Goal: Task Accomplishment & Management: Use online tool/utility

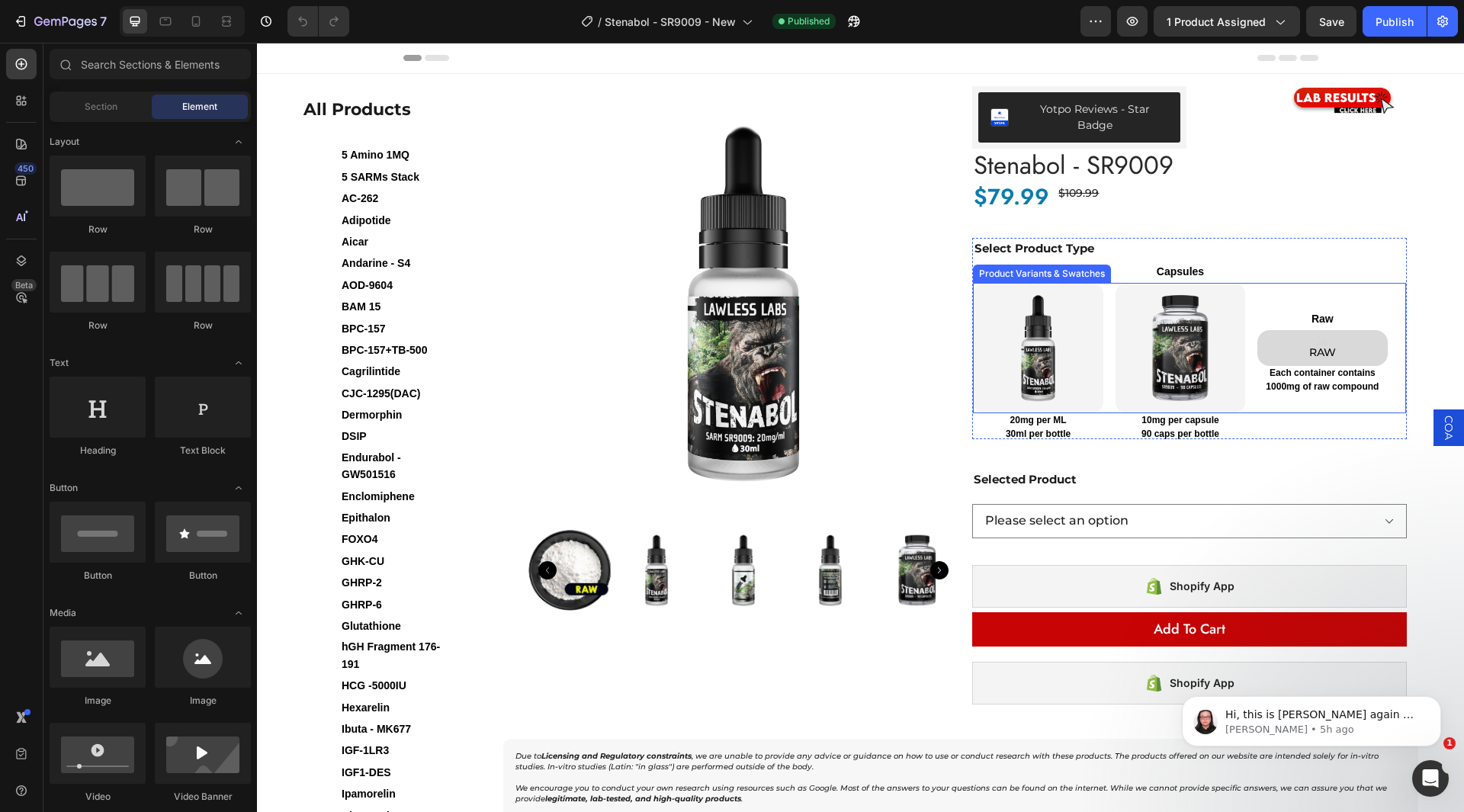
click at [1279, 338] on TYPE-RAW "RAW" at bounding box center [1322, 349] width 130 height 37
click at [1257, 330] on input "RAW RAW RAW" at bounding box center [1256, 329] width 1 height 1
radio input "false"
select select "581532419790799598"
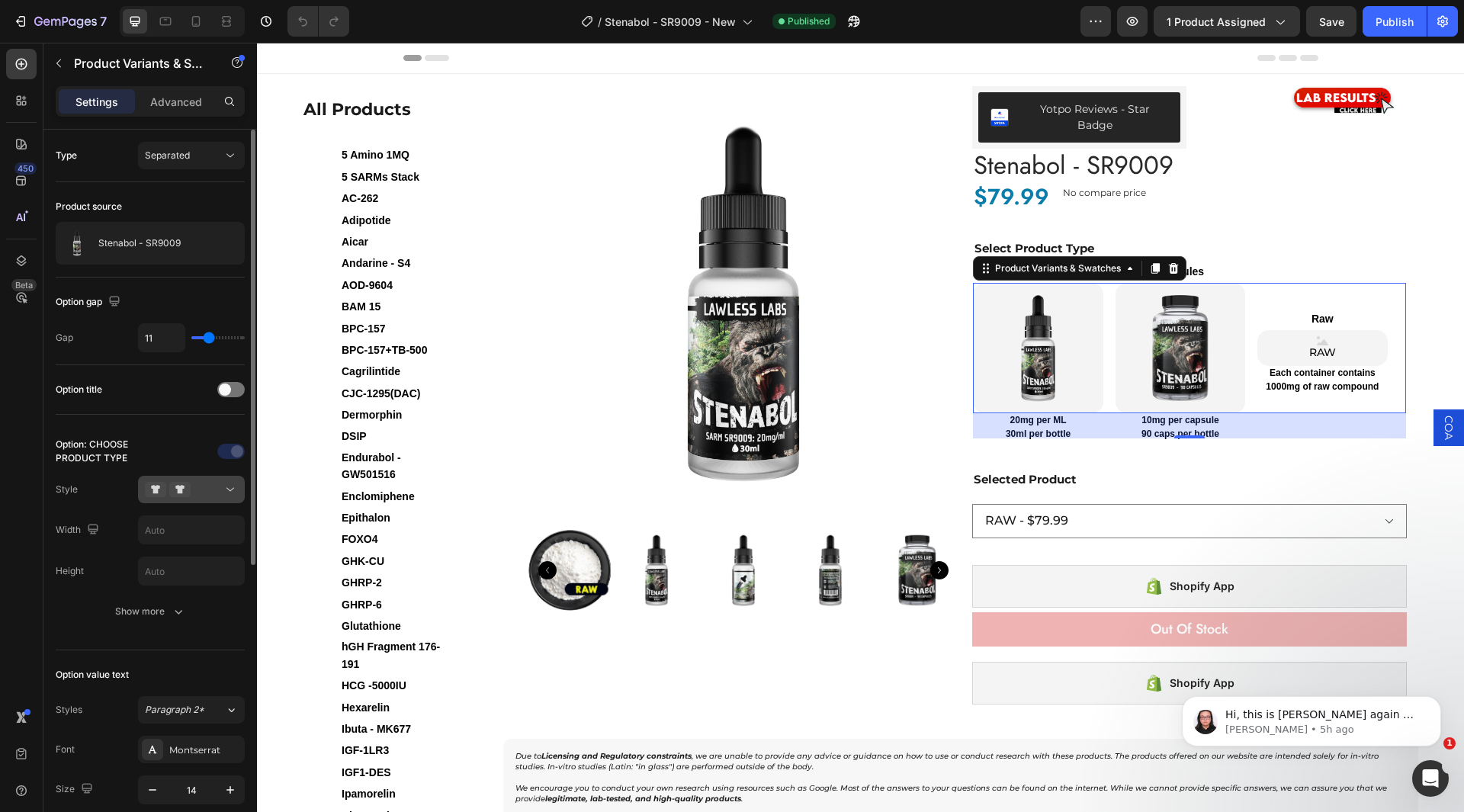
click at [164, 483] on icon at bounding box center [156, 489] width 21 height 16
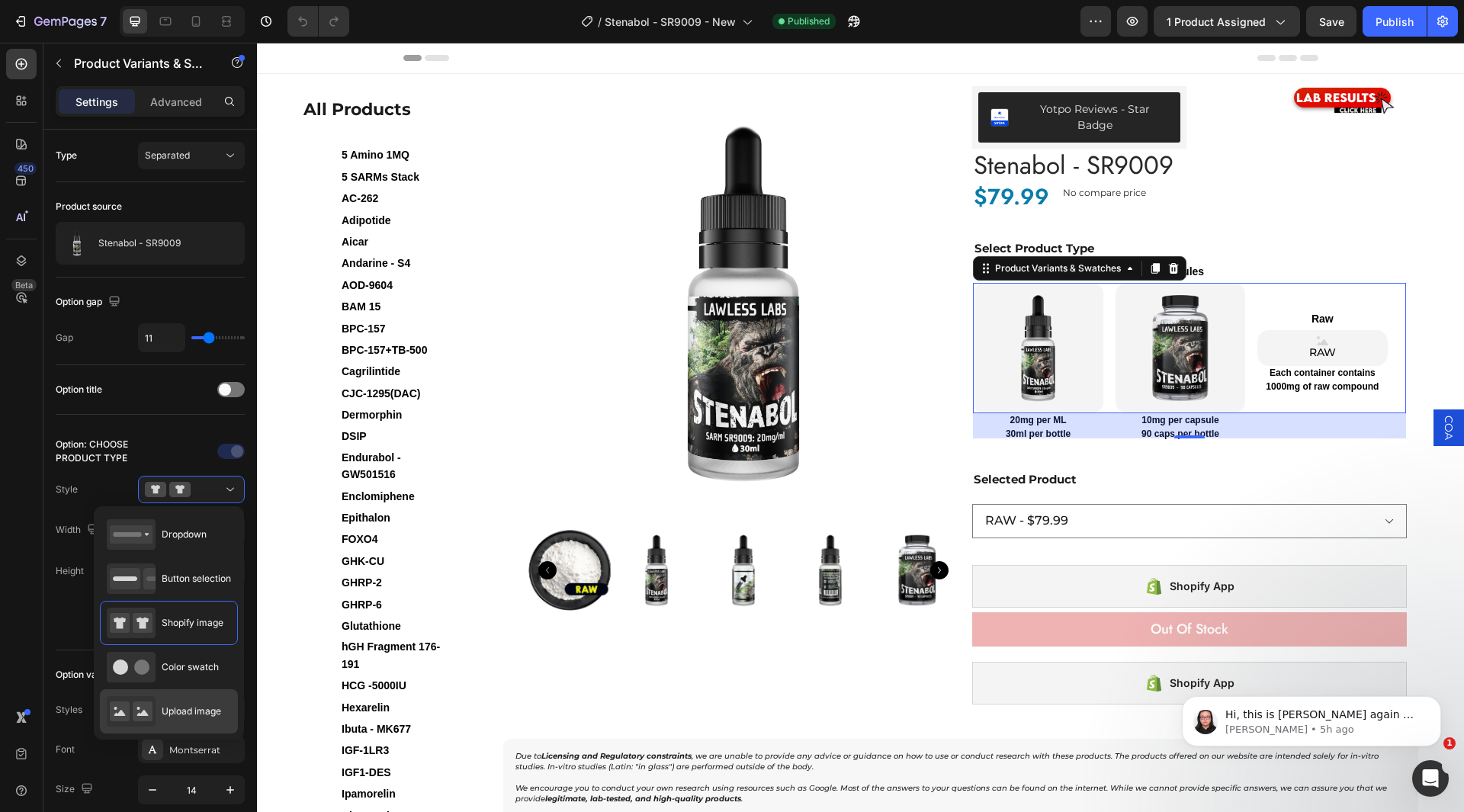
click at [199, 702] on div "Upload image" at bounding box center [163, 711] width 114 height 30
type input "64"
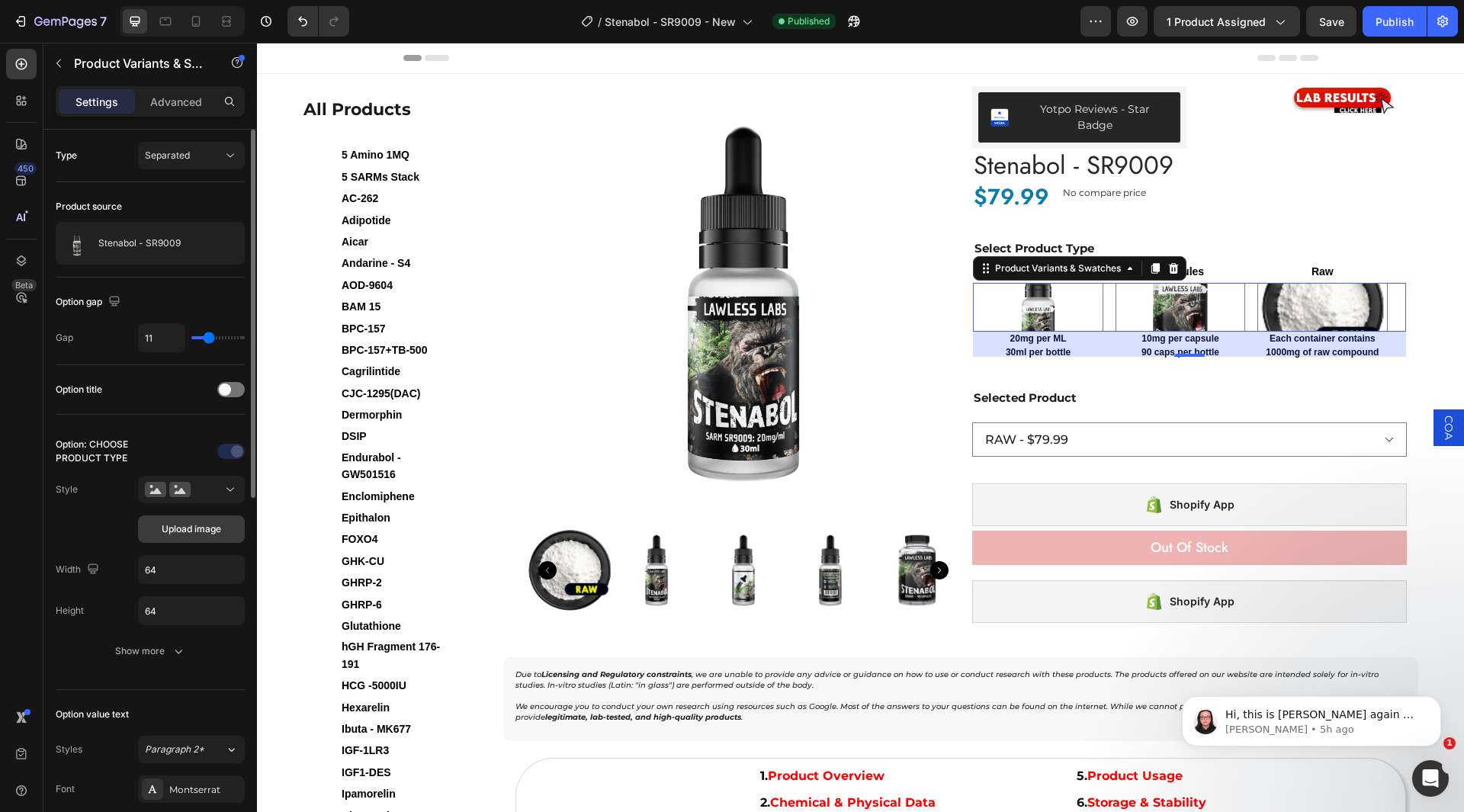
click at [197, 534] on span "Upload image" at bounding box center [191, 529] width 59 height 14
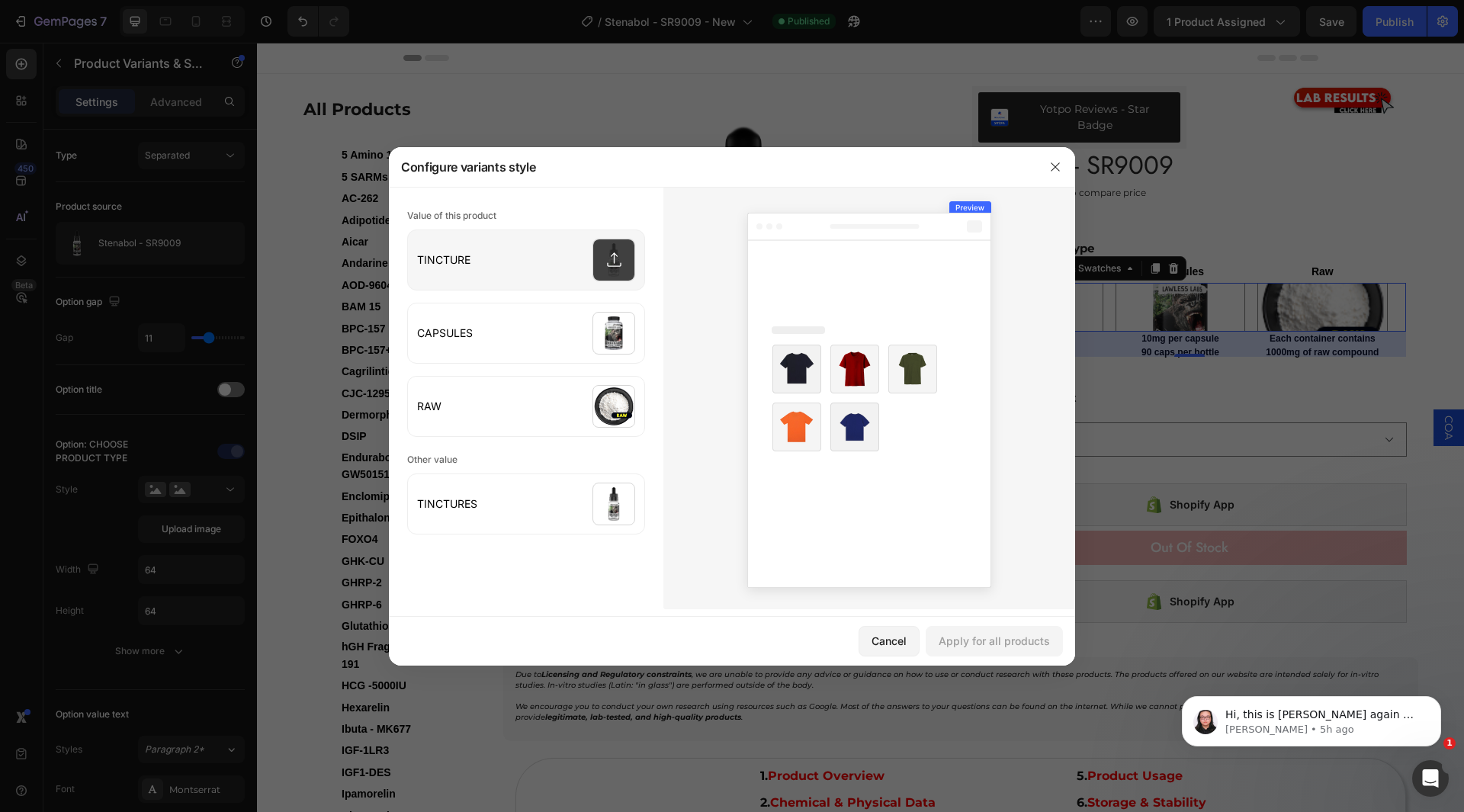
click at [518, 250] on input "file" at bounding box center [526, 259] width 236 height 59
click at [922, 644] on div "Cancel Apply for all products" at bounding box center [732, 641] width 687 height 49
click at [899, 644] on div "Cancel" at bounding box center [890, 640] width 35 height 16
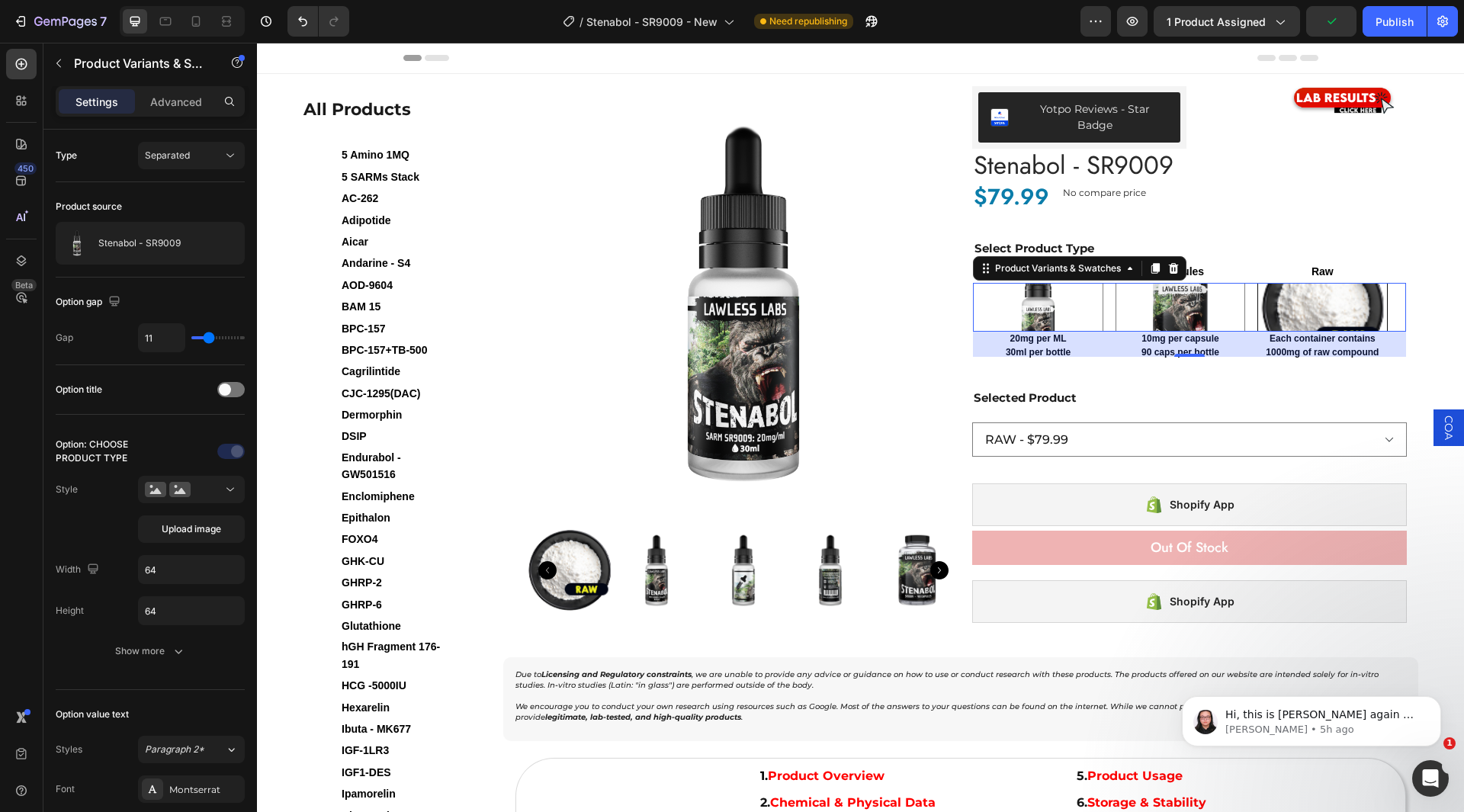
click at [1313, 298] on img at bounding box center [1322, 307] width 128 height 47
click at [1257, 283] on input "RAW RAW" at bounding box center [1256, 282] width 1 height 1
click at [1313, 298] on img at bounding box center [1323, 307] width 127 height 46
click at [1257, 283] on input "RAW RAW" at bounding box center [1256, 282] width 1 height 1
radio input "true"
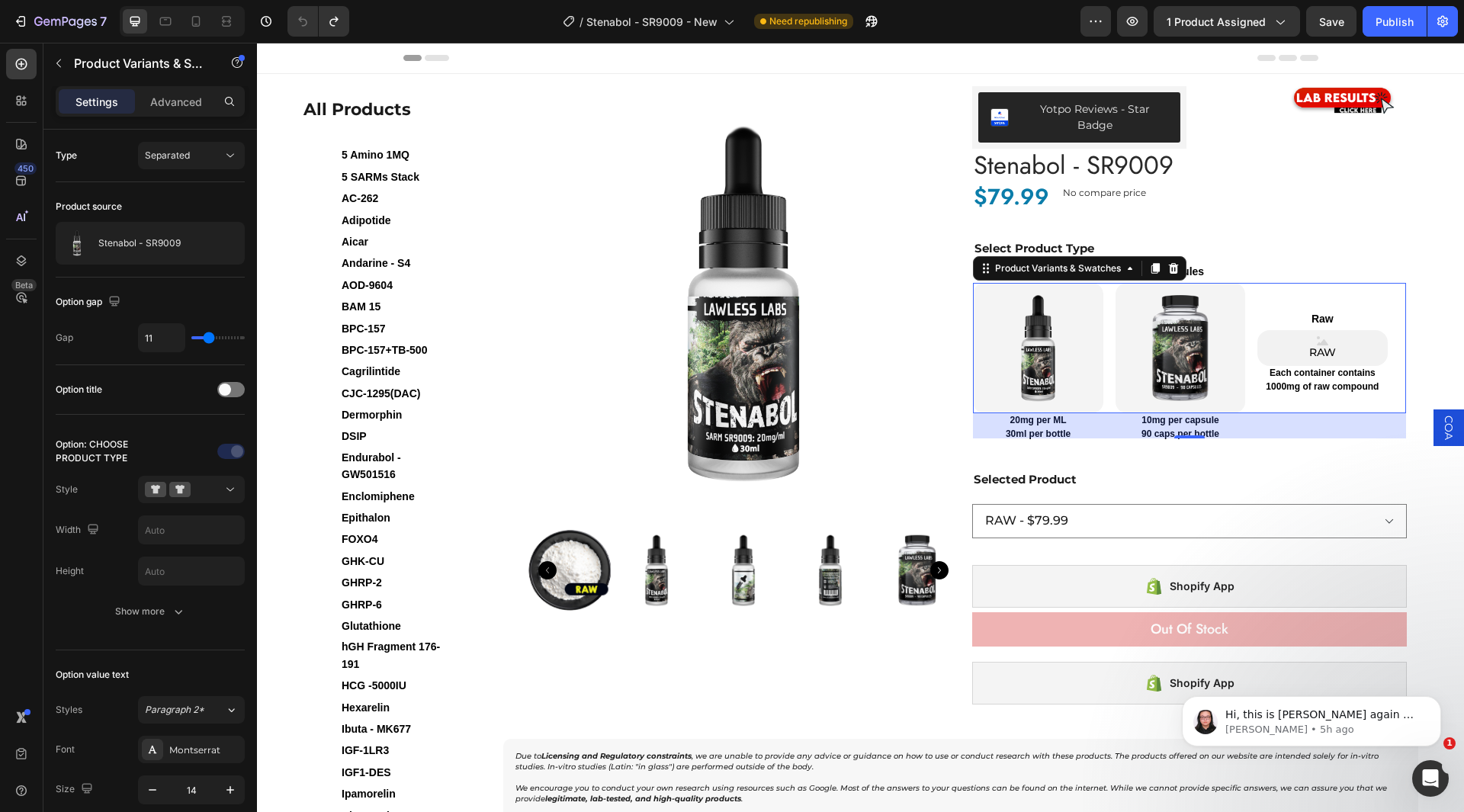
drag, startPoint x: 1304, startPoint y: 340, endPoint x: 1288, endPoint y: 338, distance: 16.1
click at [1306, 345] on span "RAW" at bounding box center [1323, 353] width 33 height 16
click at [1257, 330] on input "RAW RAW RAW" at bounding box center [1256, 329] width 1 height 1
click at [1200, 336] on img at bounding box center [1180, 347] width 130 height 130
click at [1116, 283] on input "CAPSULES CAPSULES" at bounding box center [1115, 282] width 1 height 1
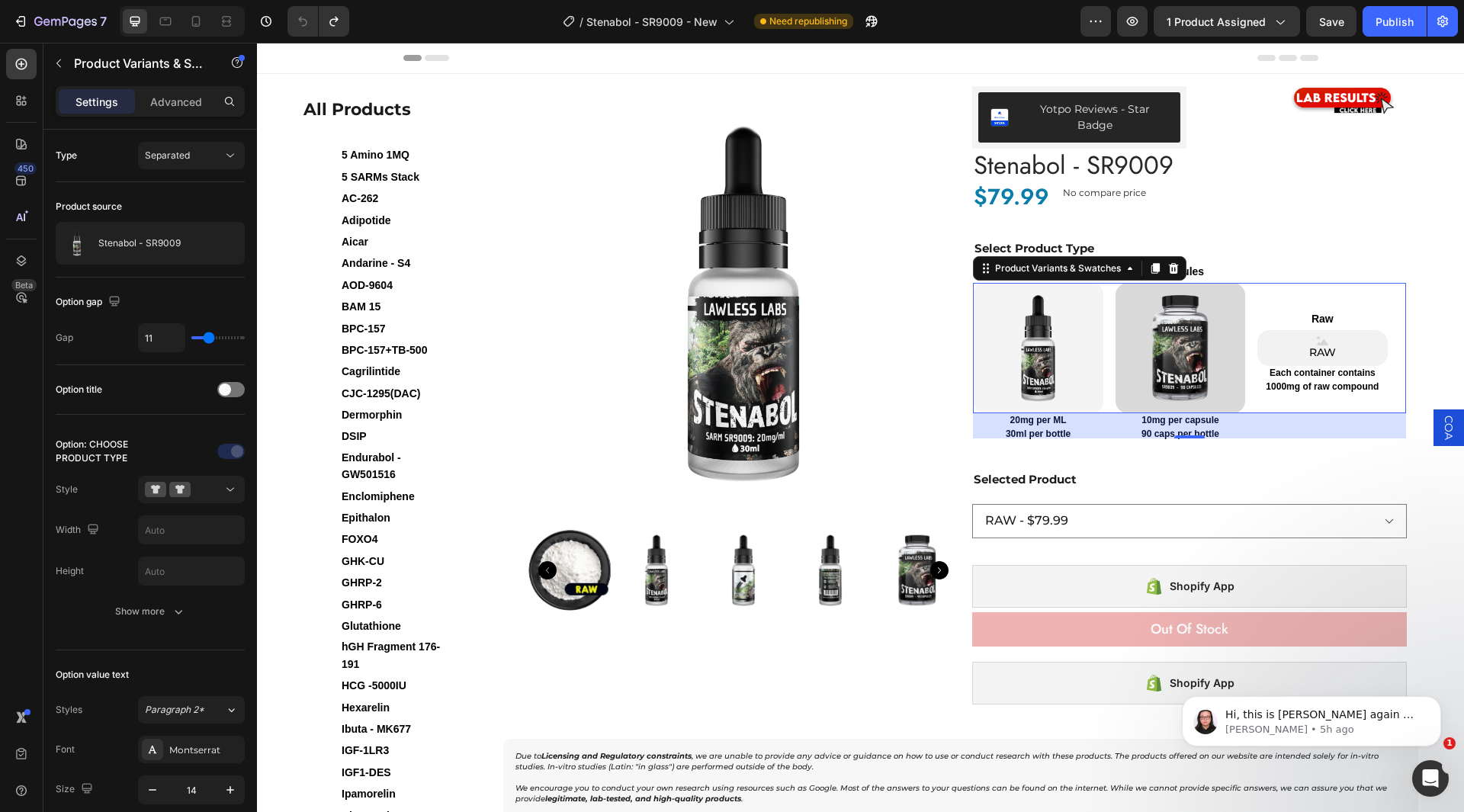
radio input "false"
select select "552064747522819256"
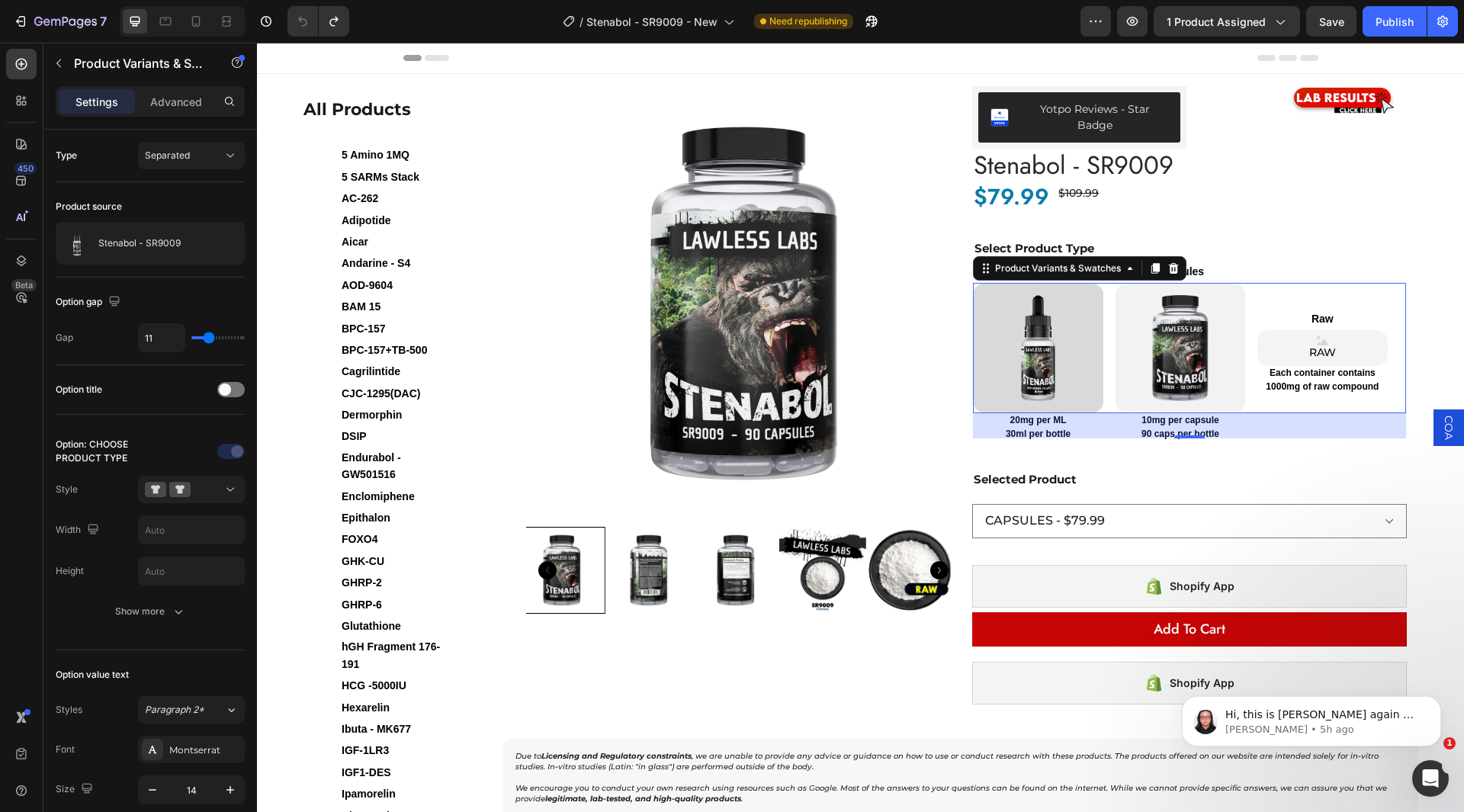
click at [1028, 320] on img at bounding box center [1038, 347] width 130 height 130
click at [973, 283] on input "TINCTURE TINCTURE" at bounding box center [972, 282] width 1 height 1
radio input "false"
select select "552064747531535544"
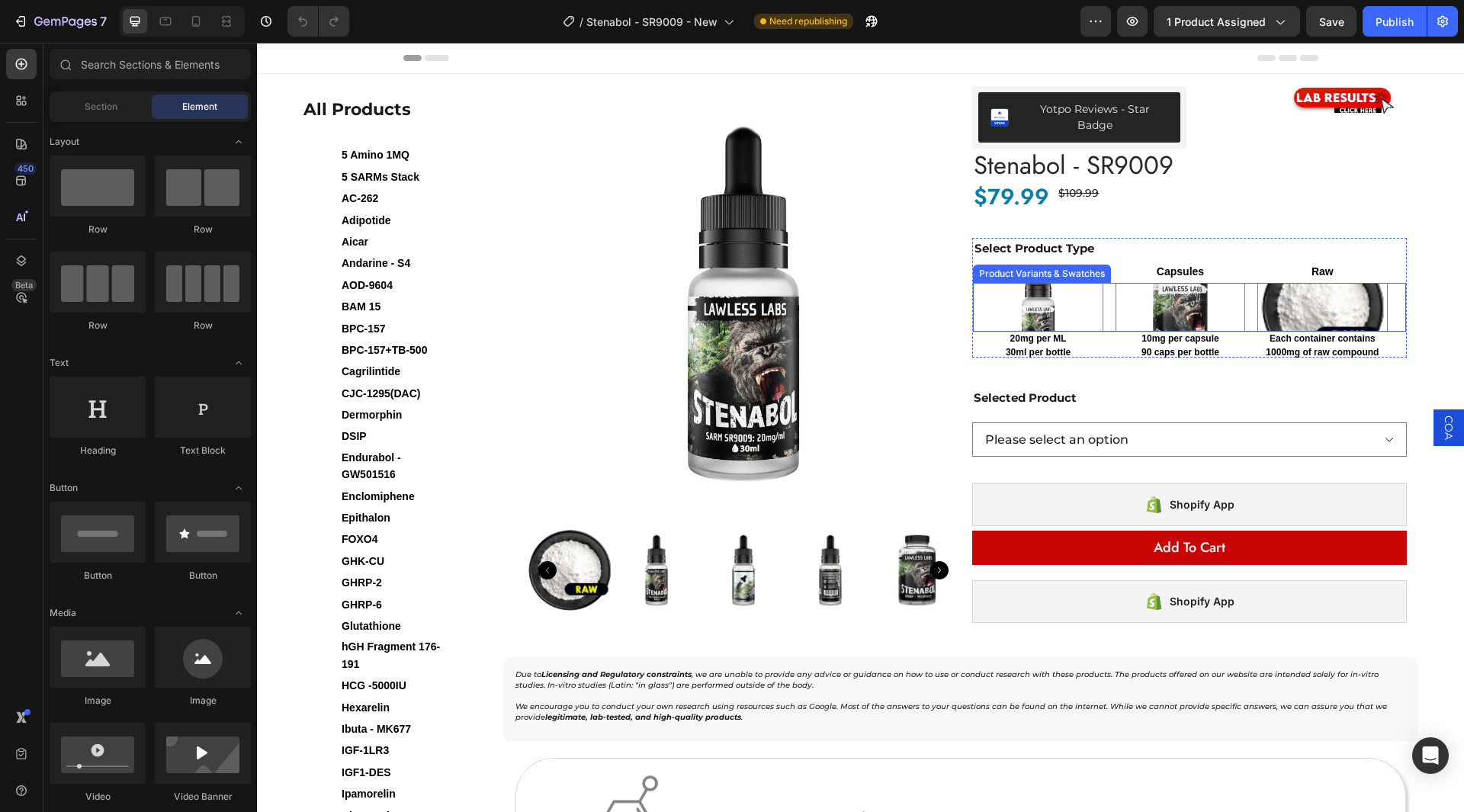
click at [1132, 328] on div at bounding box center [1180, 307] width 130 height 49
click at [1116, 283] on input "CAPSULES CAPSULES" at bounding box center [1115, 282] width 1 height 1
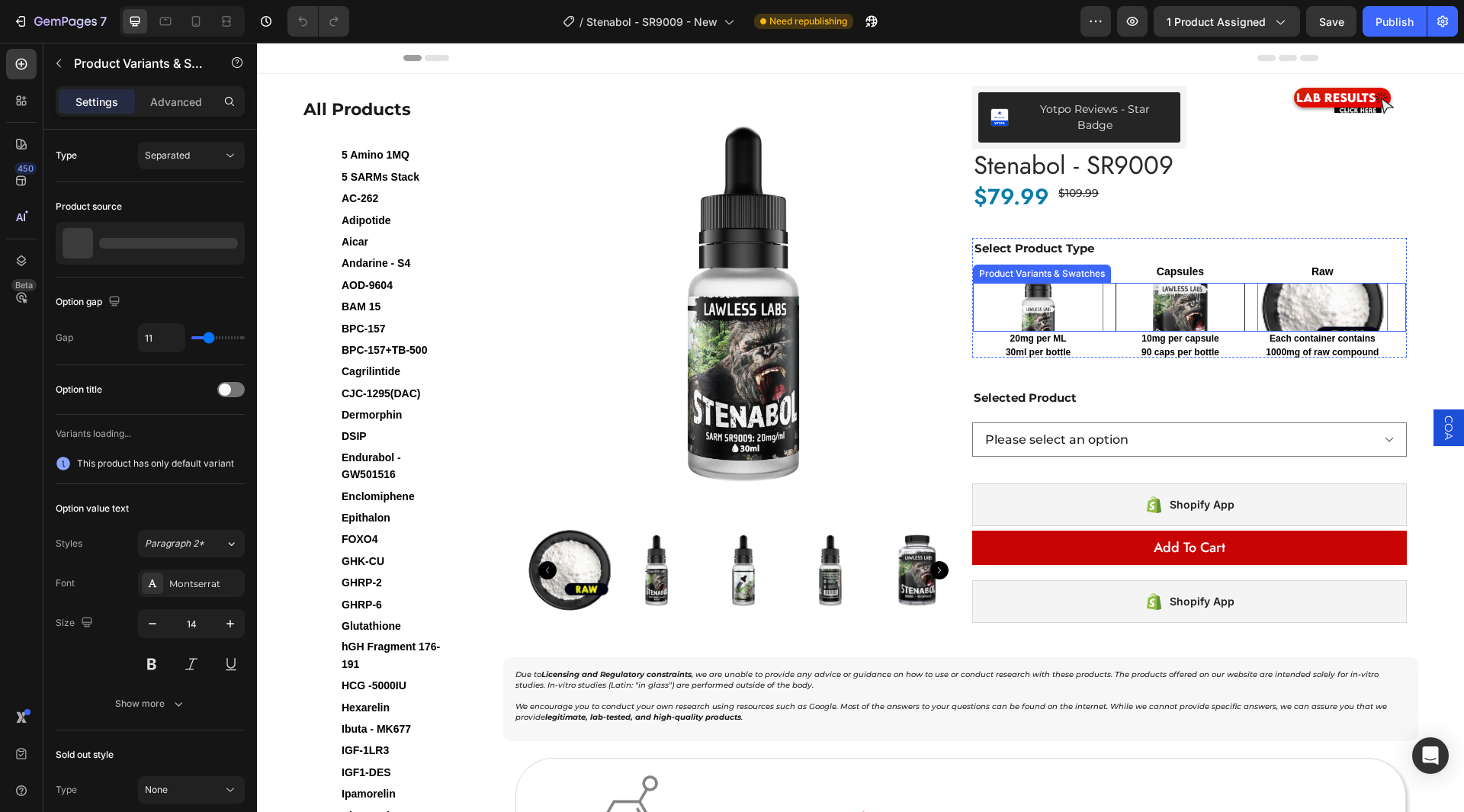
radio input "false"
select select "552064747522819256"
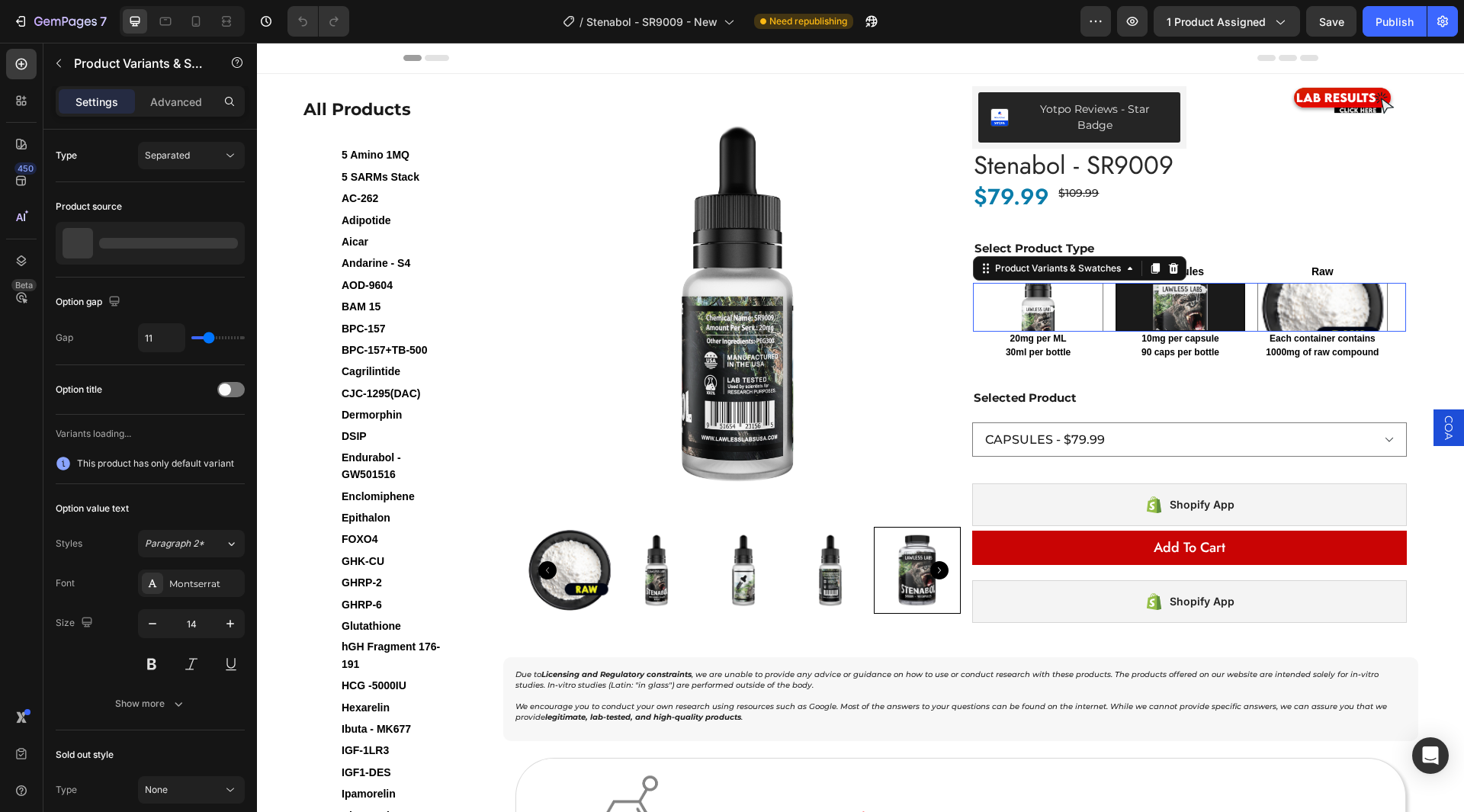
click at [1145, 301] on img at bounding box center [1180, 307] width 127 height 46
click at [1116, 283] on input "CAPSULES CAPSULES" at bounding box center [1115, 282] width 1 height 1
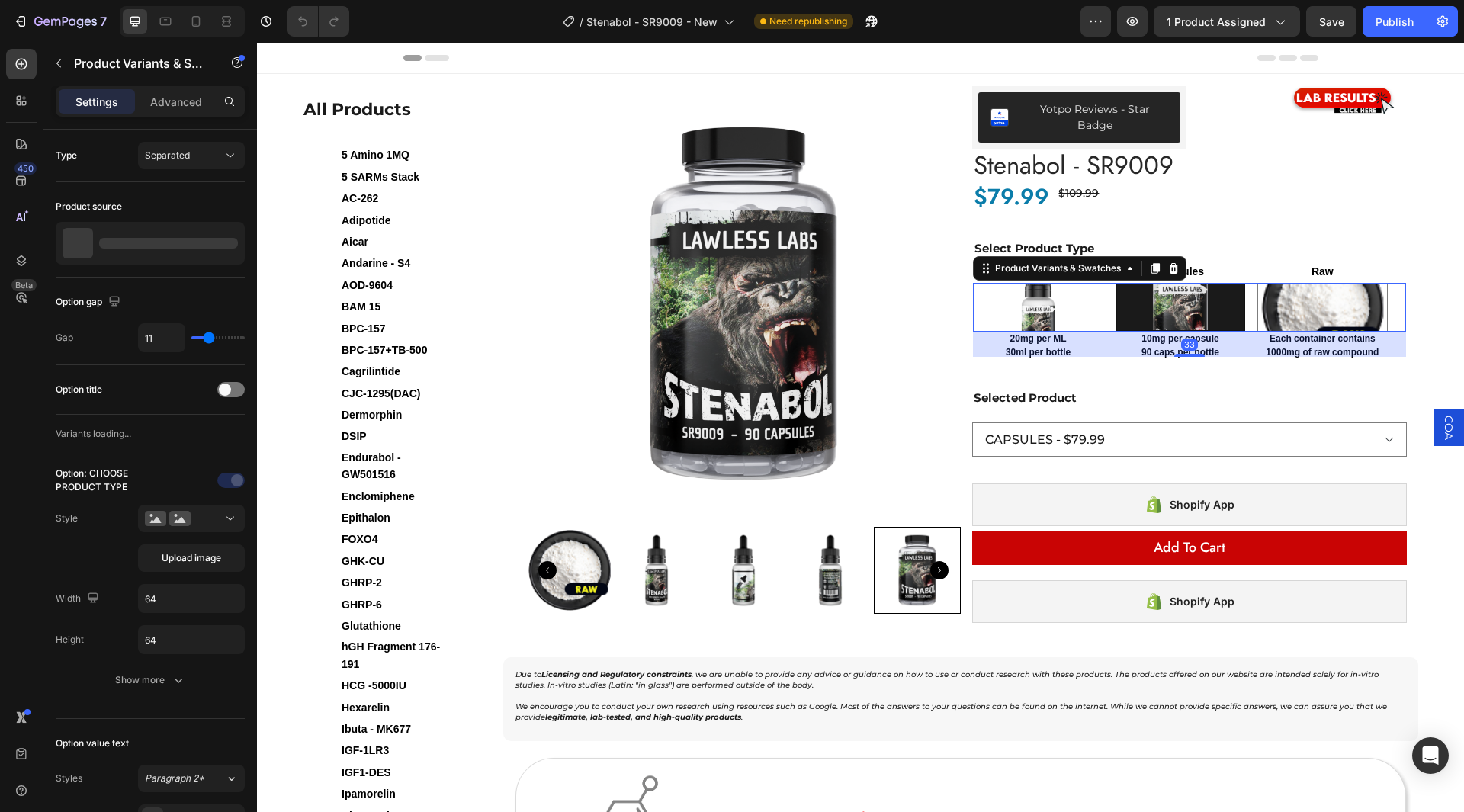
radio input "false"
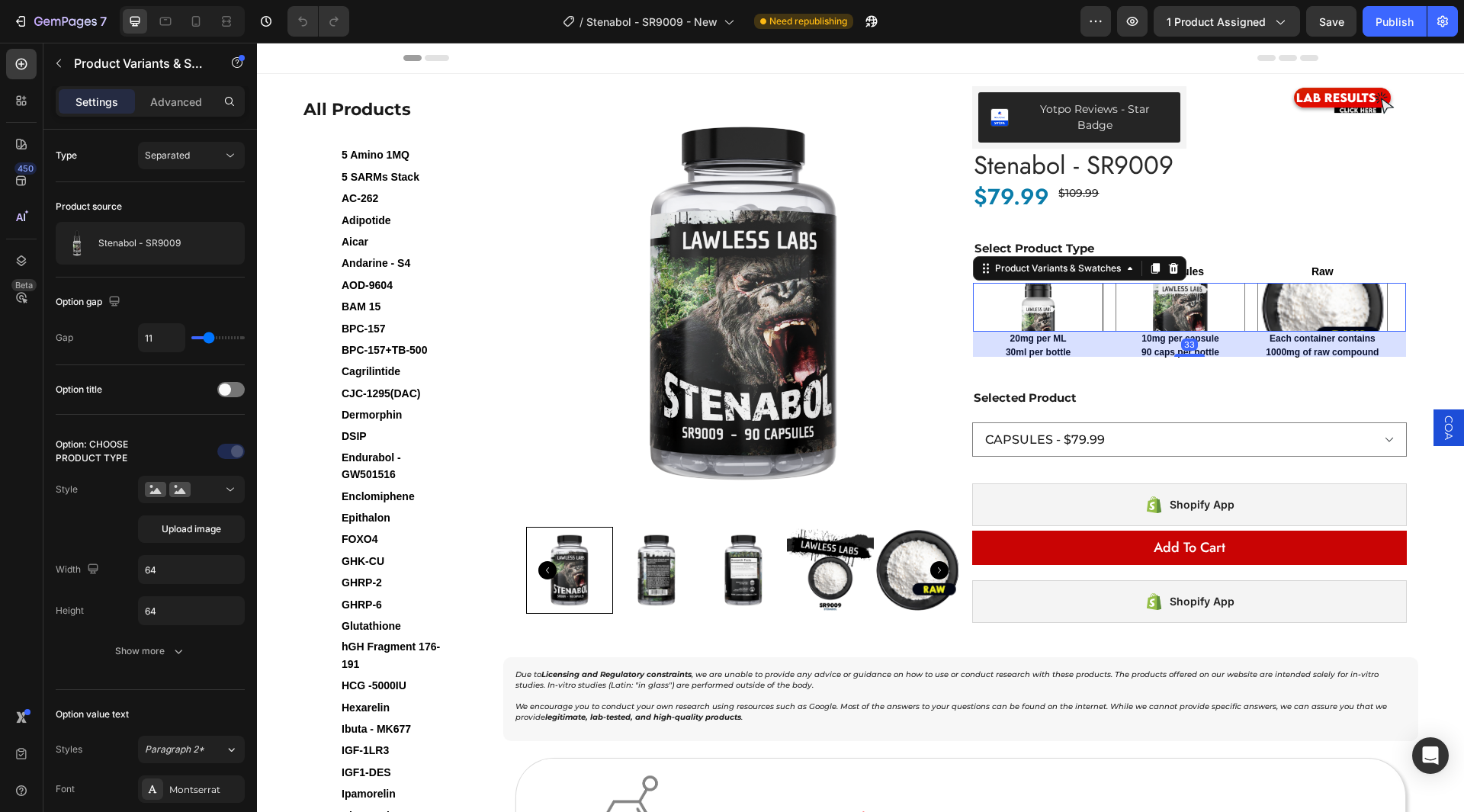
click at [1037, 296] on img at bounding box center [1037, 307] width 128 height 47
click at [973, 283] on input "TINCTURE TINCTURE" at bounding box center [972, 282] width 1 height 1
radio input "false"
select select "552064747531535544"
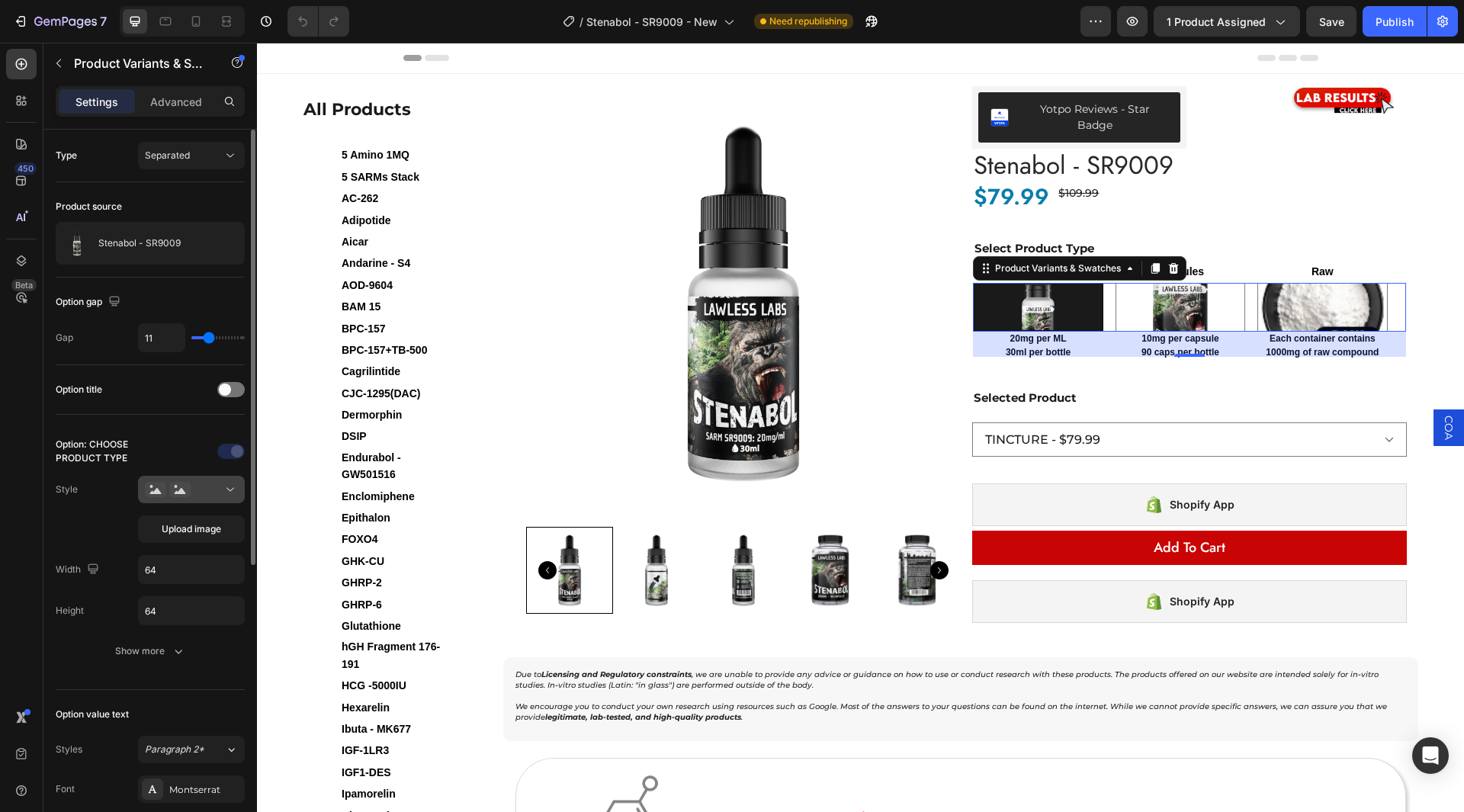
click at [195, 488] on div at bounding box center [191, 489] width 93 height 16
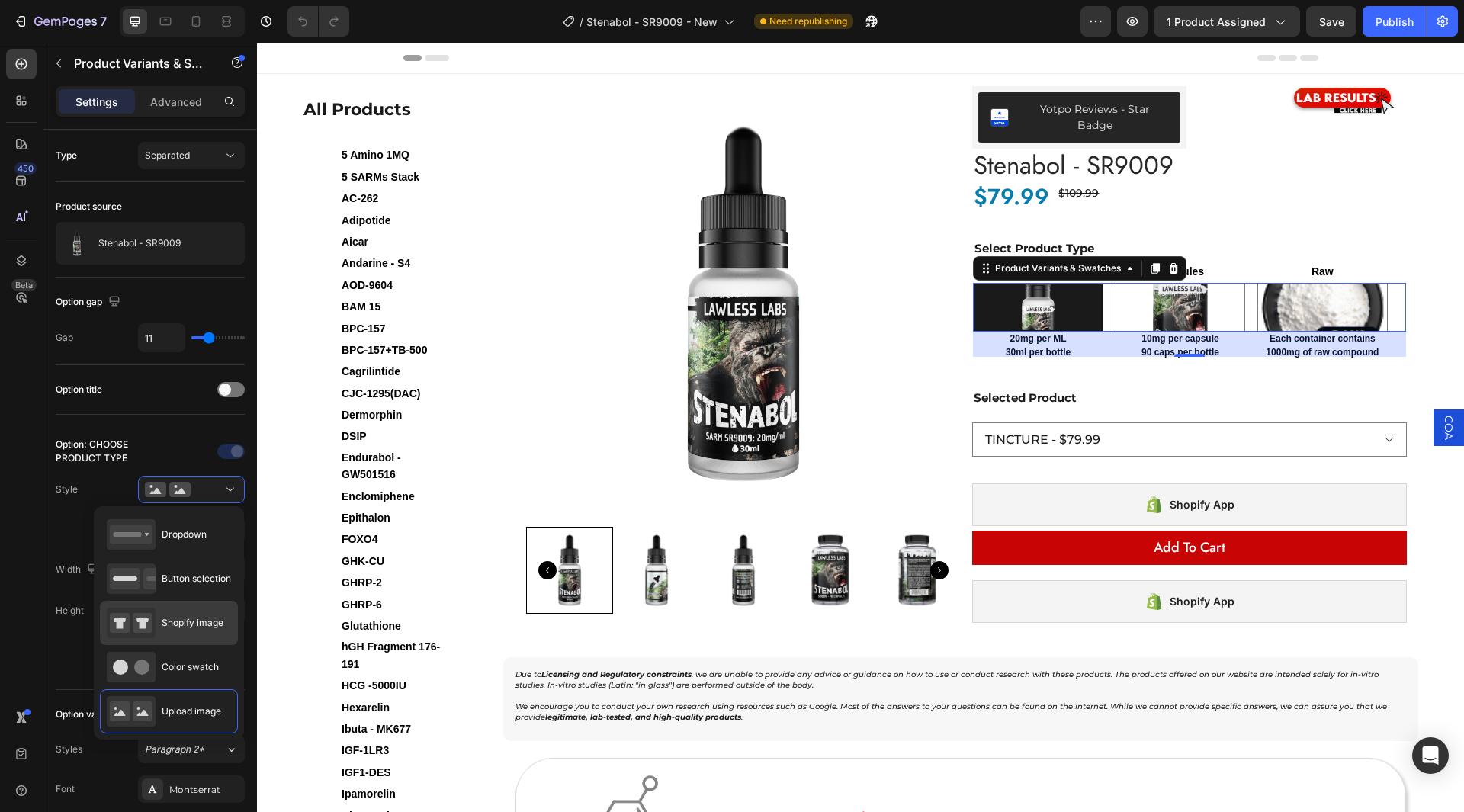
click at [163, 627] on span "Shopify image" at bounding box center [192, 623] width 61 height 14
radio input "true"
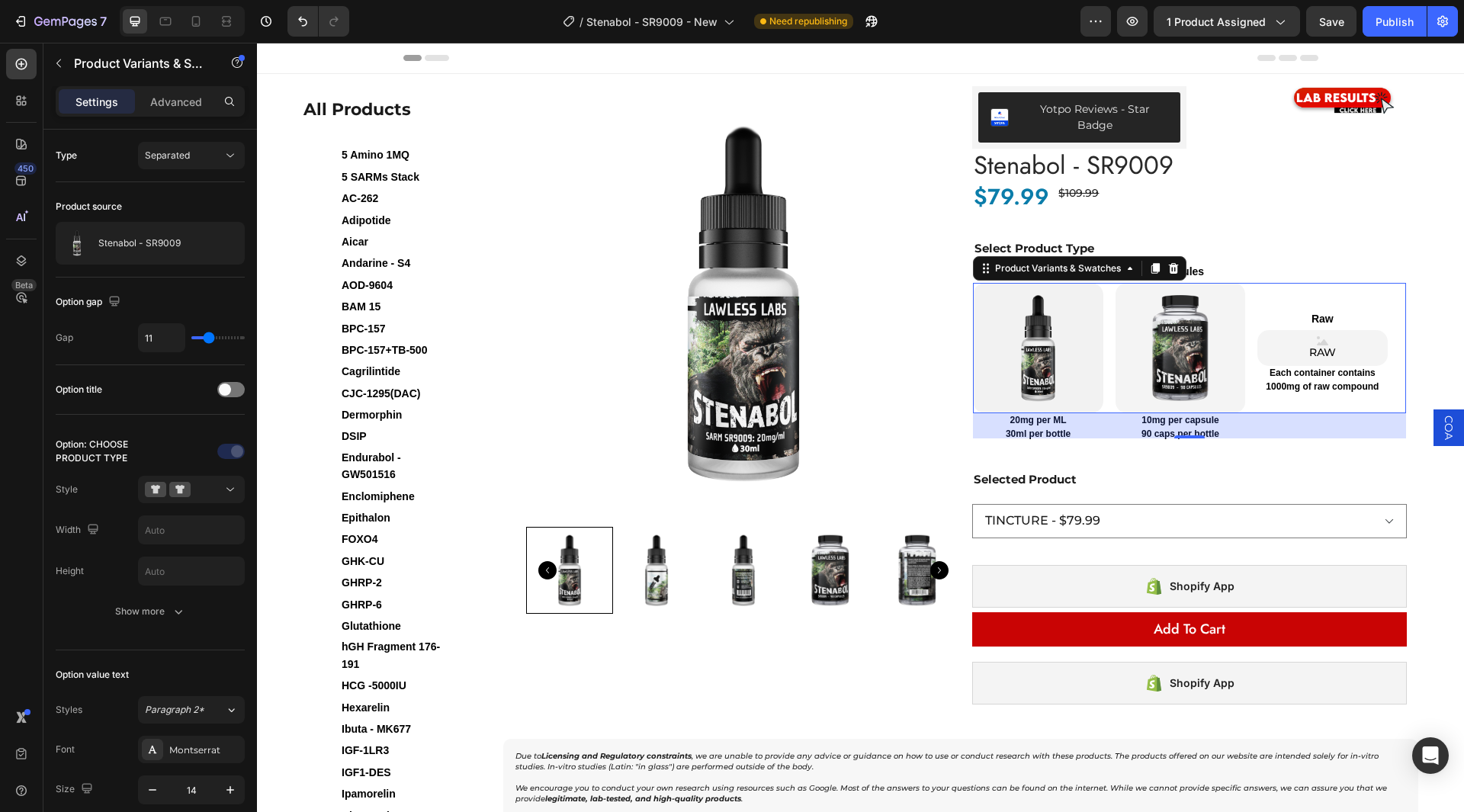
click at [1038, 354] on img at bounding box center [1038, 347] width 130 height 130
click at [973, 283] on input "TINCTURE TINCTURE" at bounding box center [972, 282] width 1 height 1
click at [1173, 342] on img at bounding box center [1180, 347] width 130 height 130
click at [1116, 283] on input "CAPSULES CAPSULES" at bounding box center [1115, 282] width 1 height 1
radio input "false"
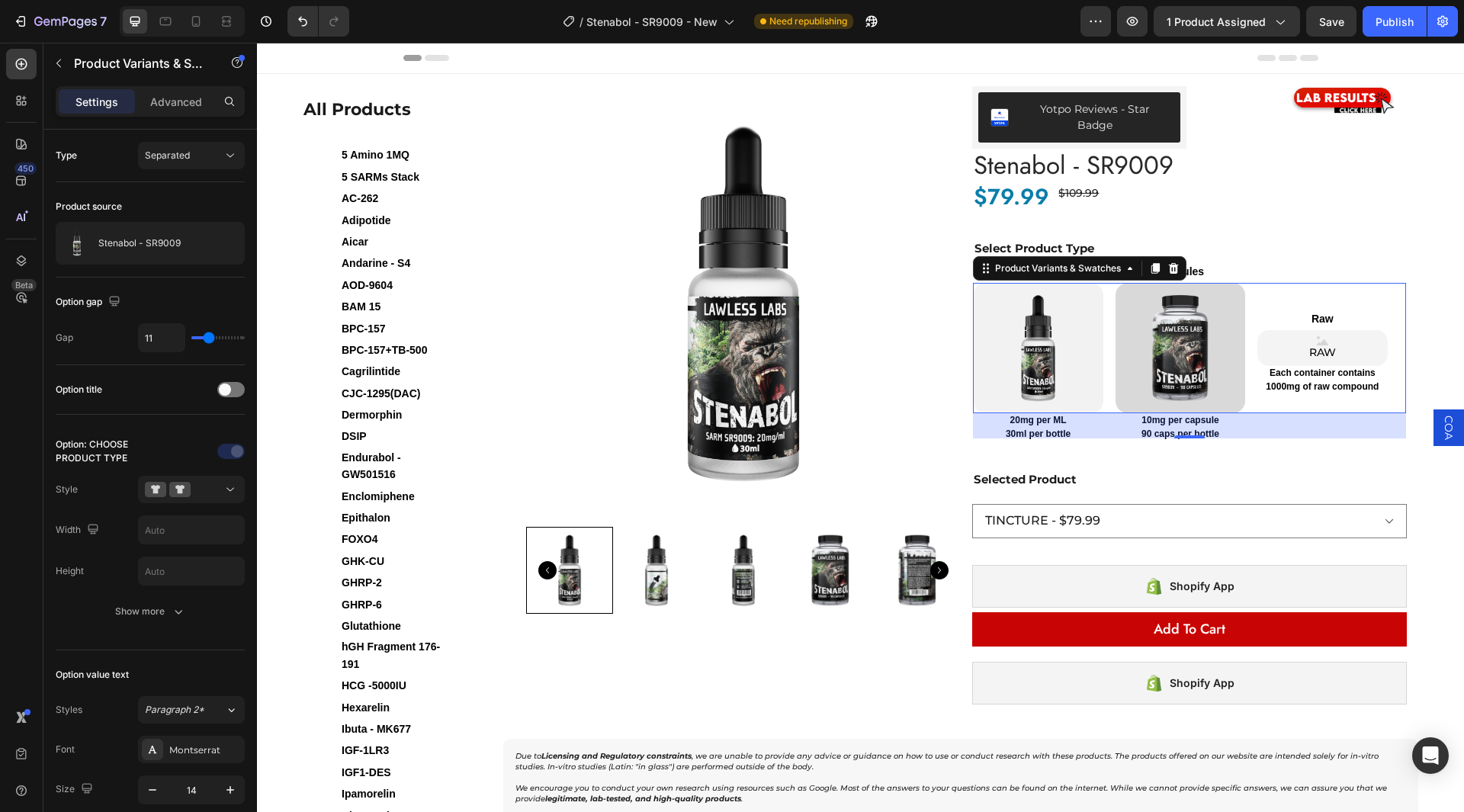
select select "552064747522819256"
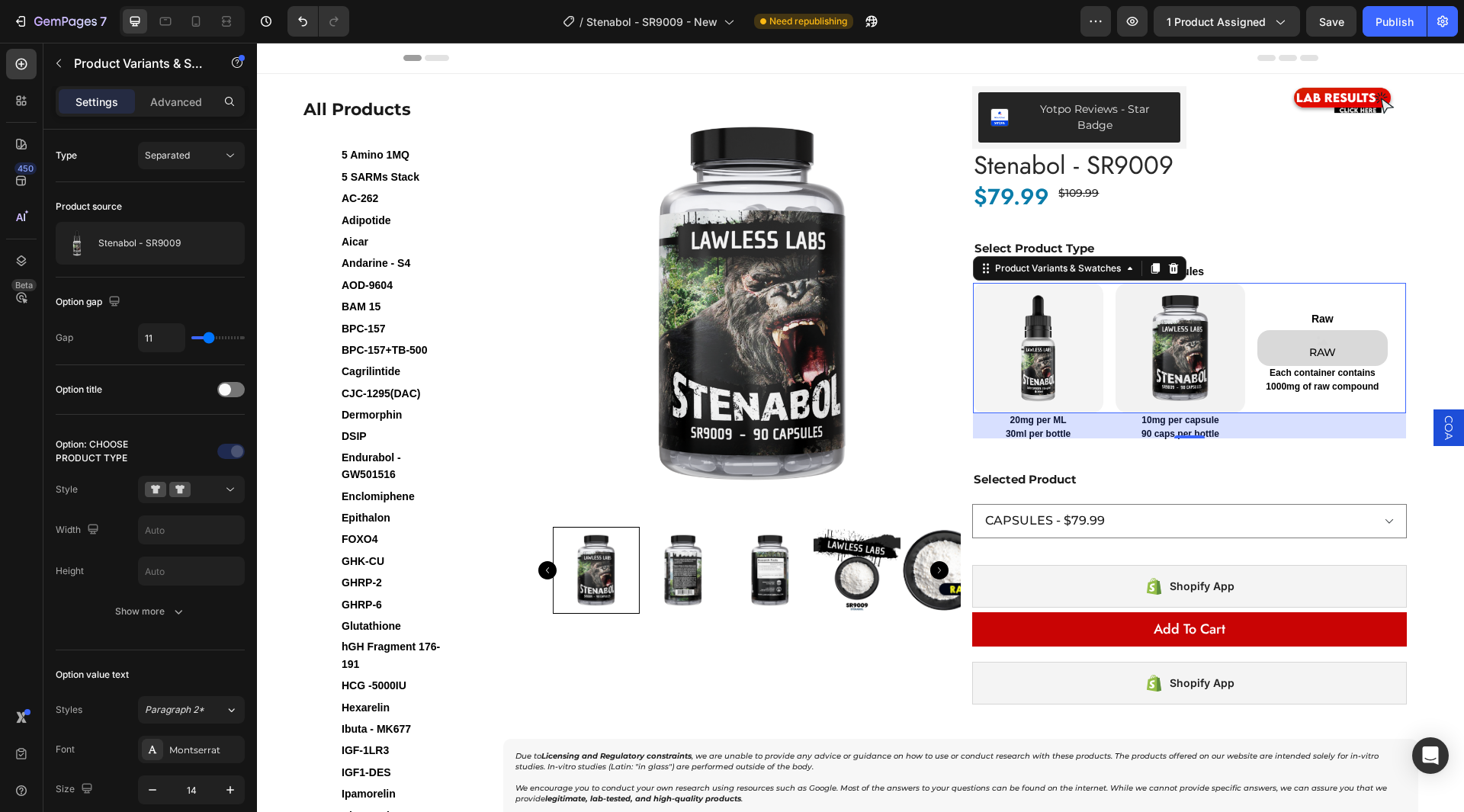
click at [1330, 345] on span "RAW" at bounding box center [1323, 353] width 33 height 16
click at [1257, 330] on input "RAW RAW RAW" at bounding box center [1256, 329] width 1 height 1
radio input "false"
select select "581532419790799598"
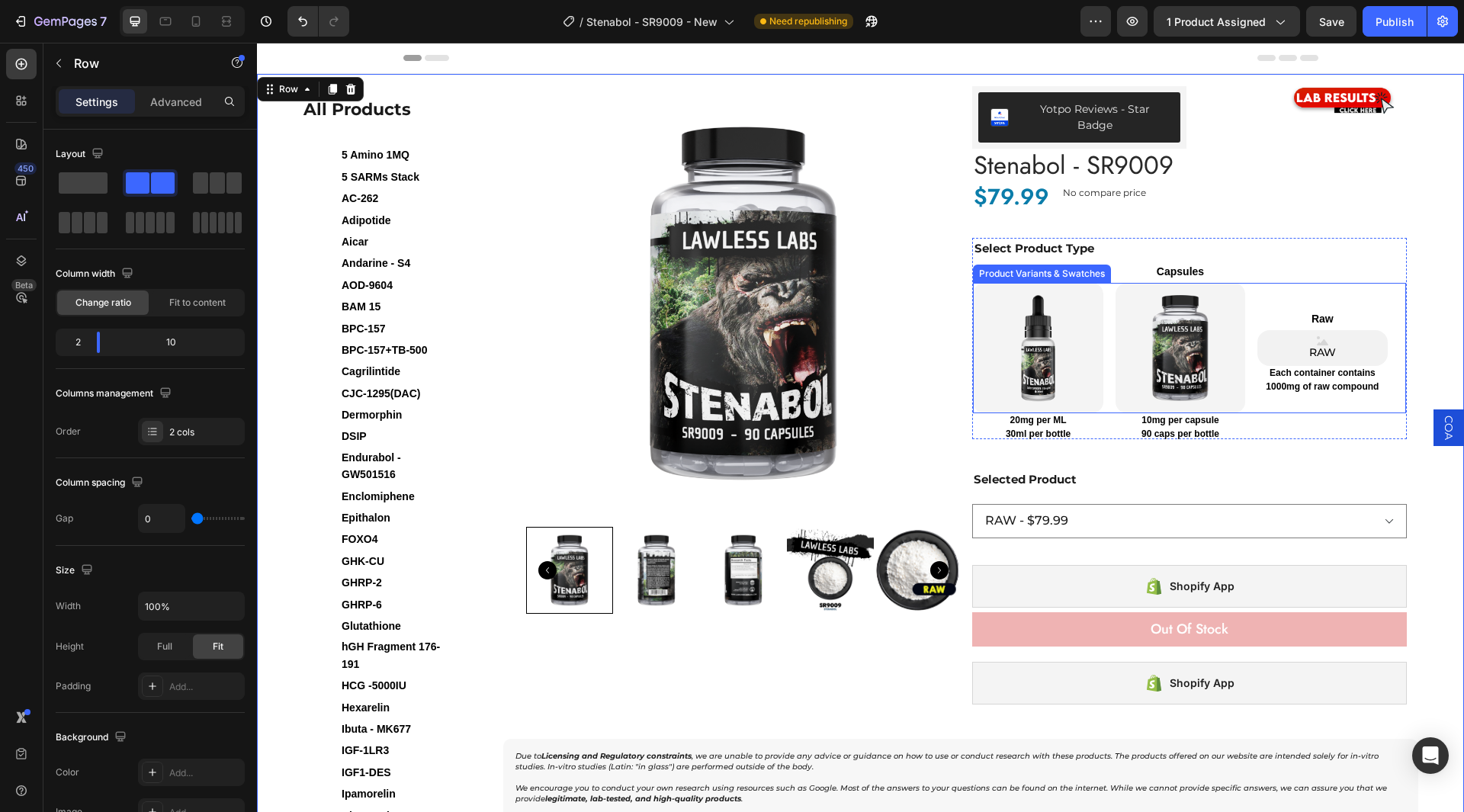
click at [1344, 352] on div "RAW" at bounding box center [1322, 349] width 130 height 37
click at [1257, 330] on input "RAW RAW RAW" at bounding box center [1256, 329] width 1 height 1
radio input "true"
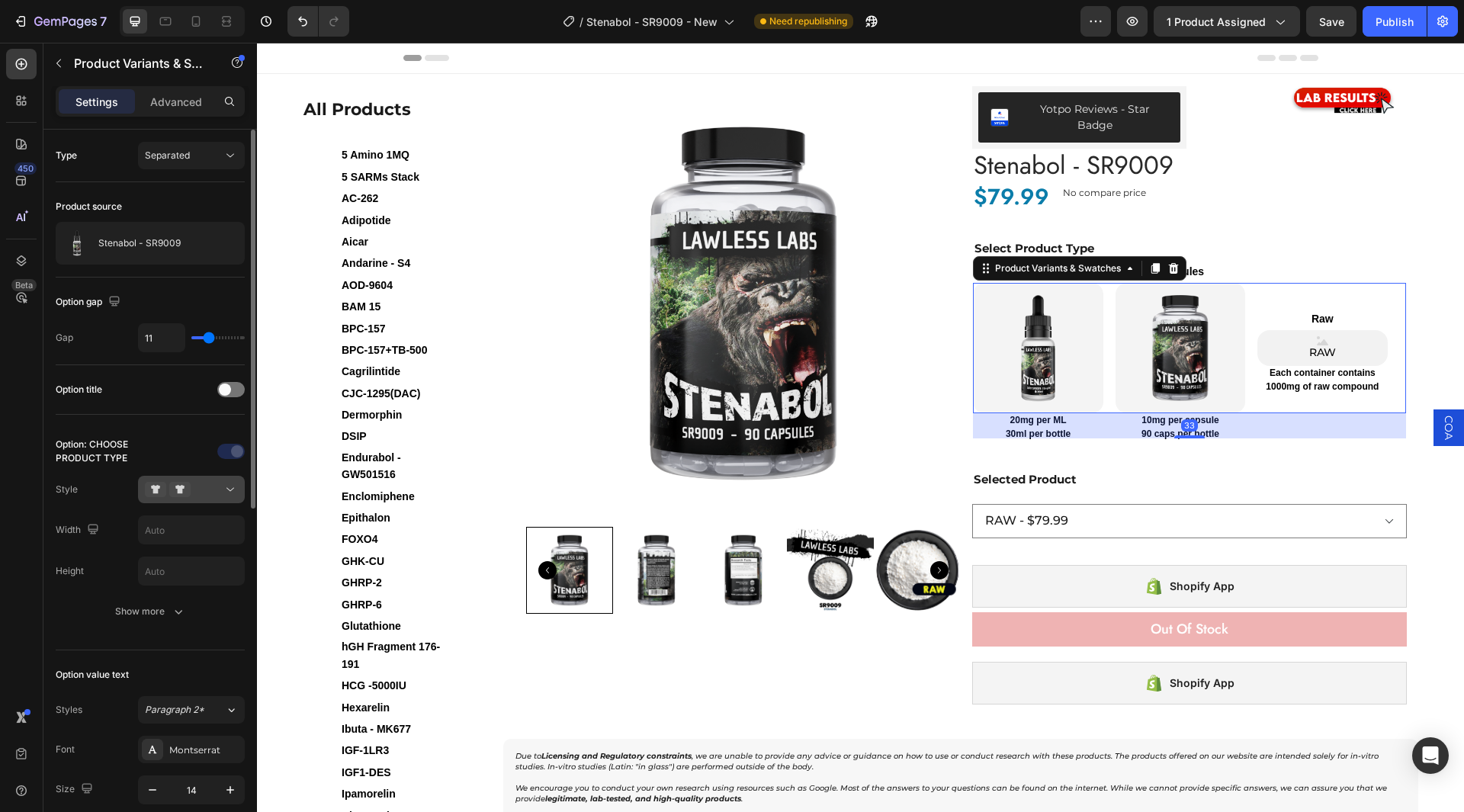
click at [155, 489] on icon at bounding box center [155, 488] width 9 height 9
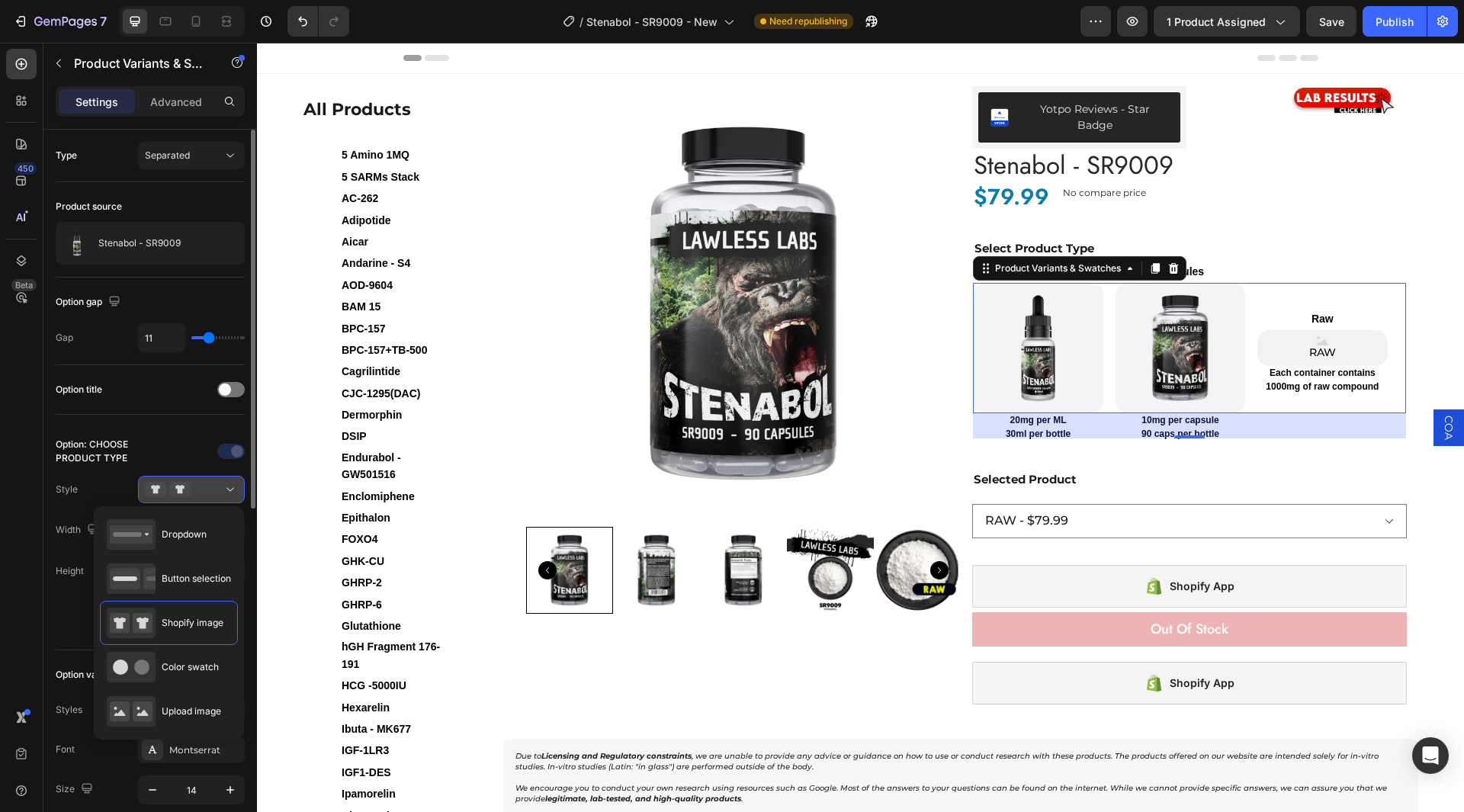
click at [155, 489] on icon at bounding box center [155, 488] width 9 height 9
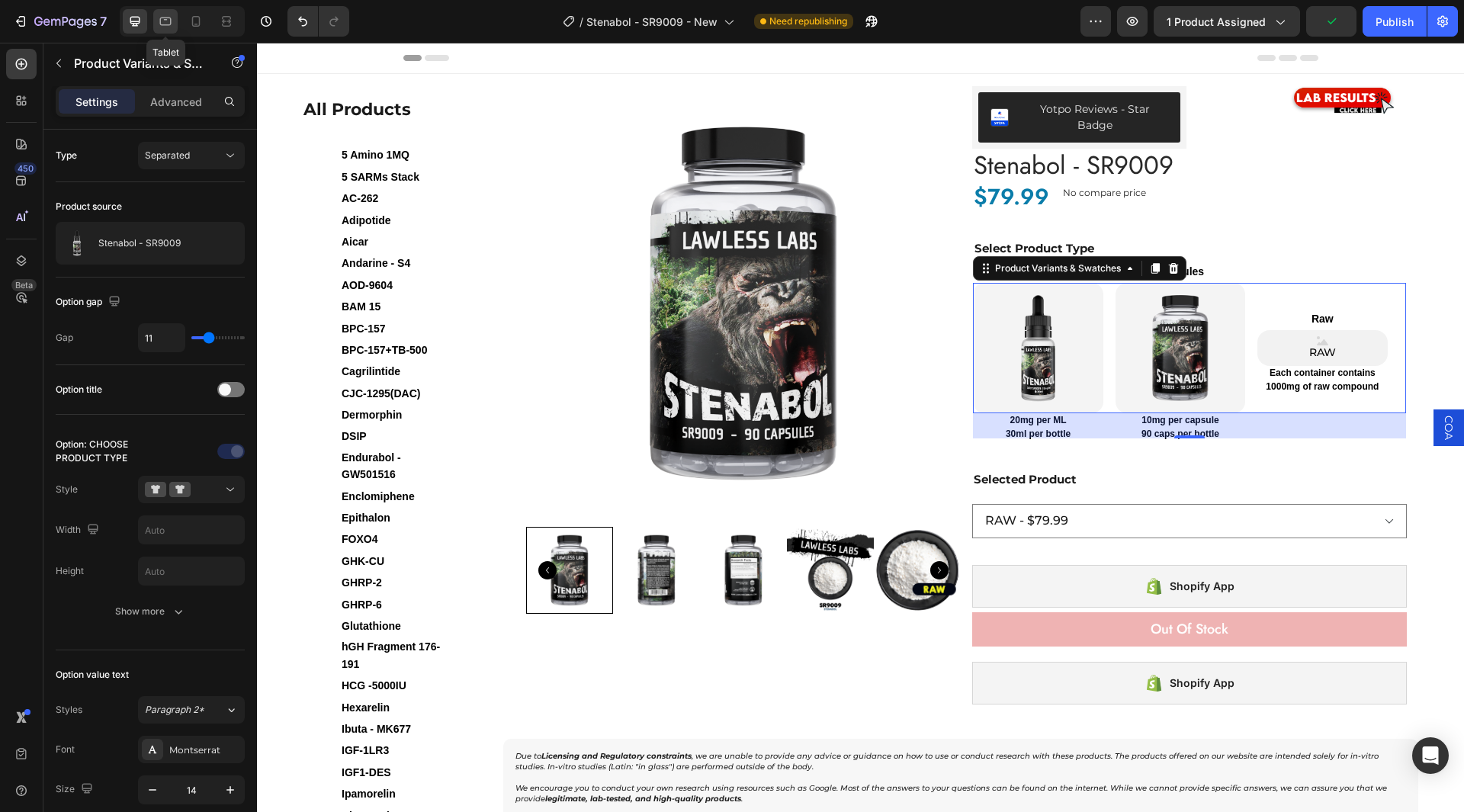
click at [172, 25] on icon at bounding box center [166, 21] width 16 height 16
type input "64"
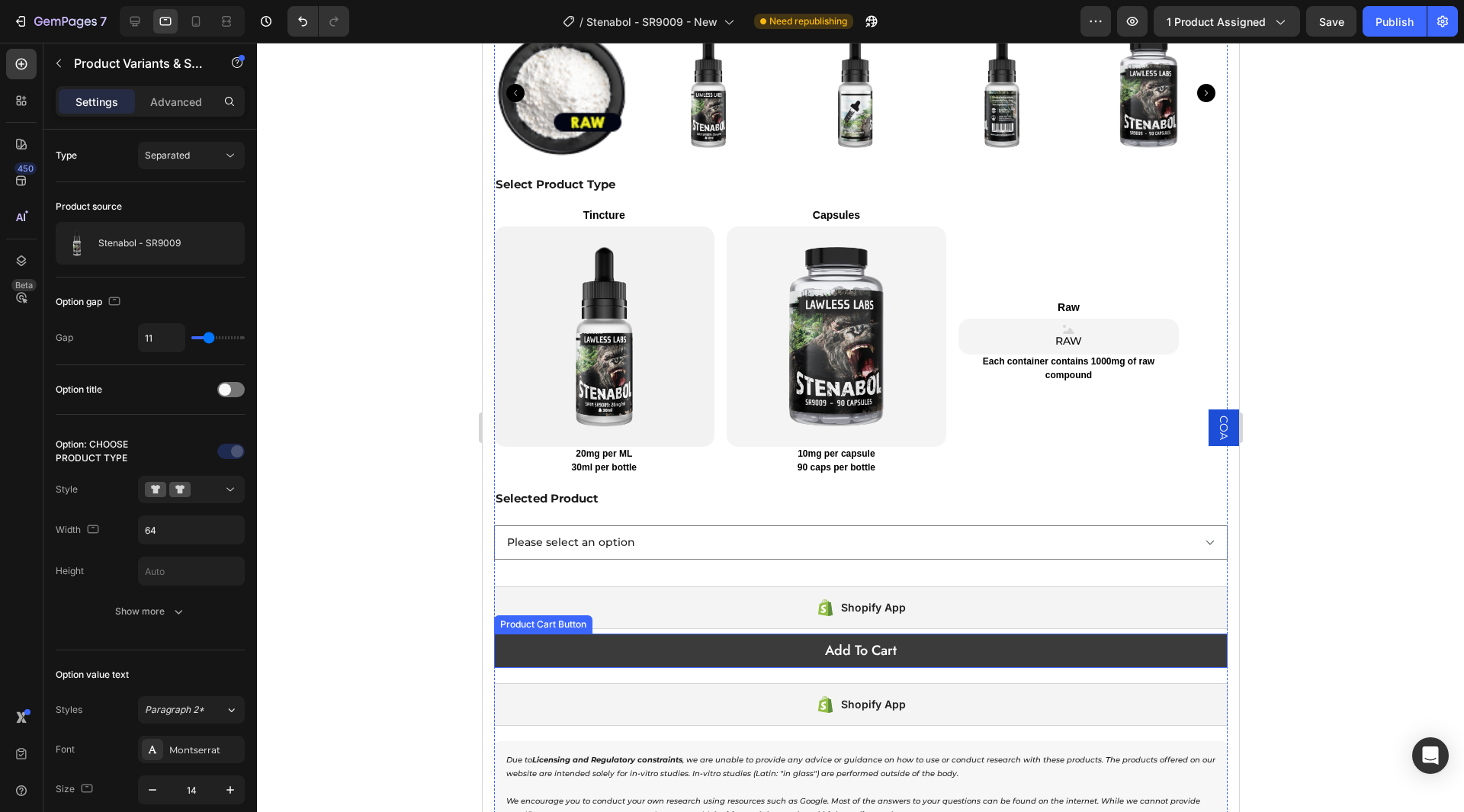
scroll to position [762, 0]
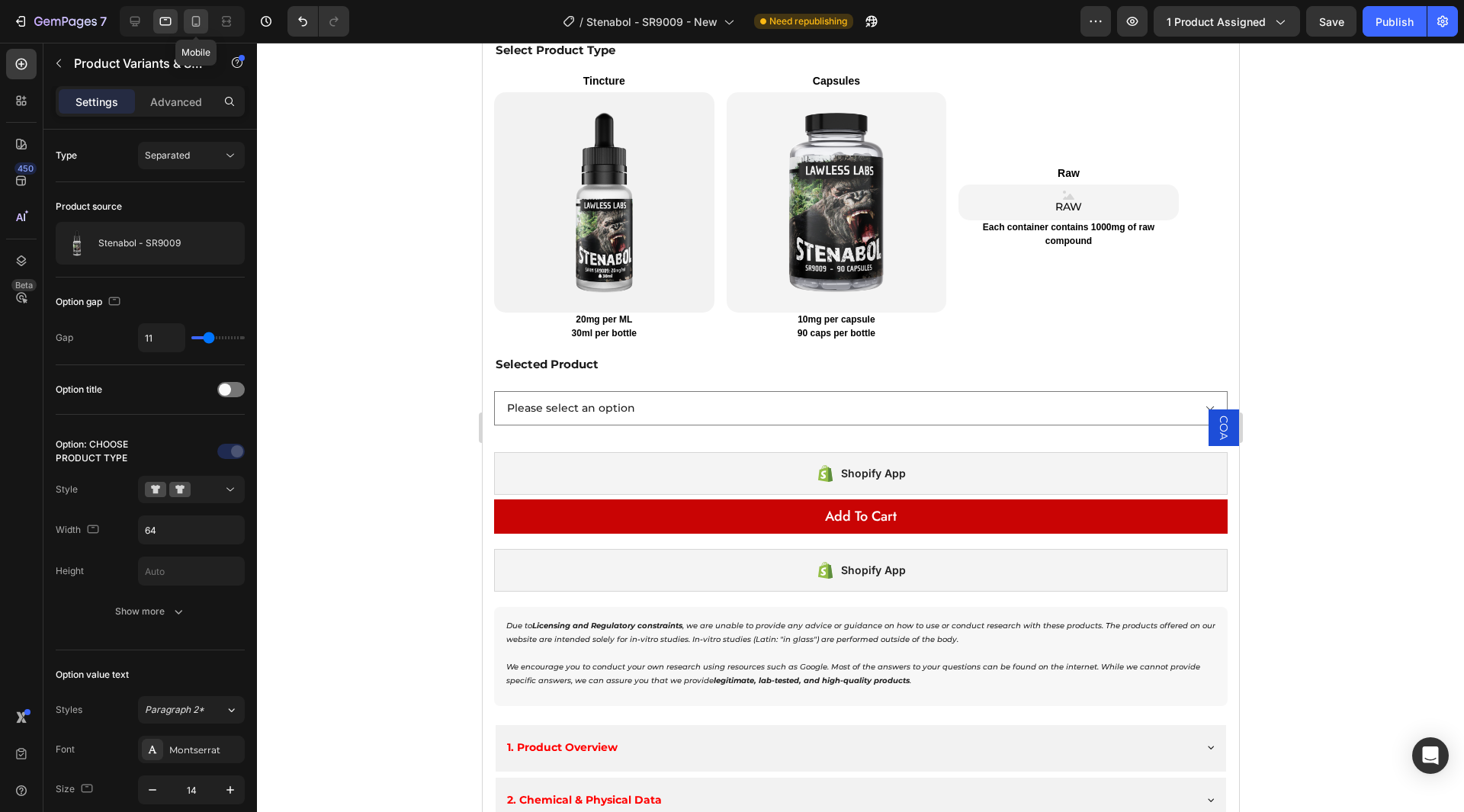
click at [189, 31] on div at bounding box center [195, 20] width 24 height 24
type input "24"
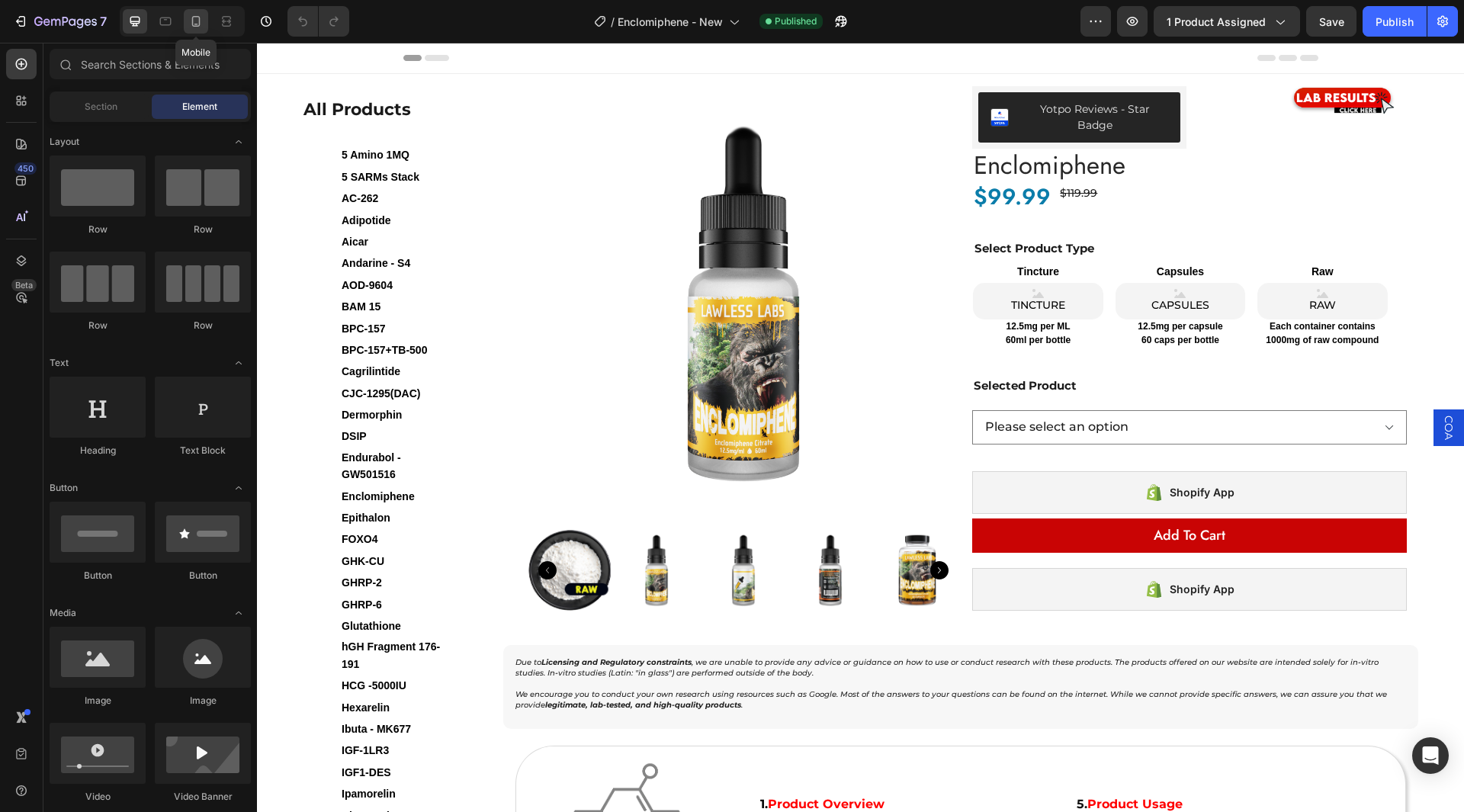
click at [187, 26] on div at bounding box center [195, 20] width 24 height 24
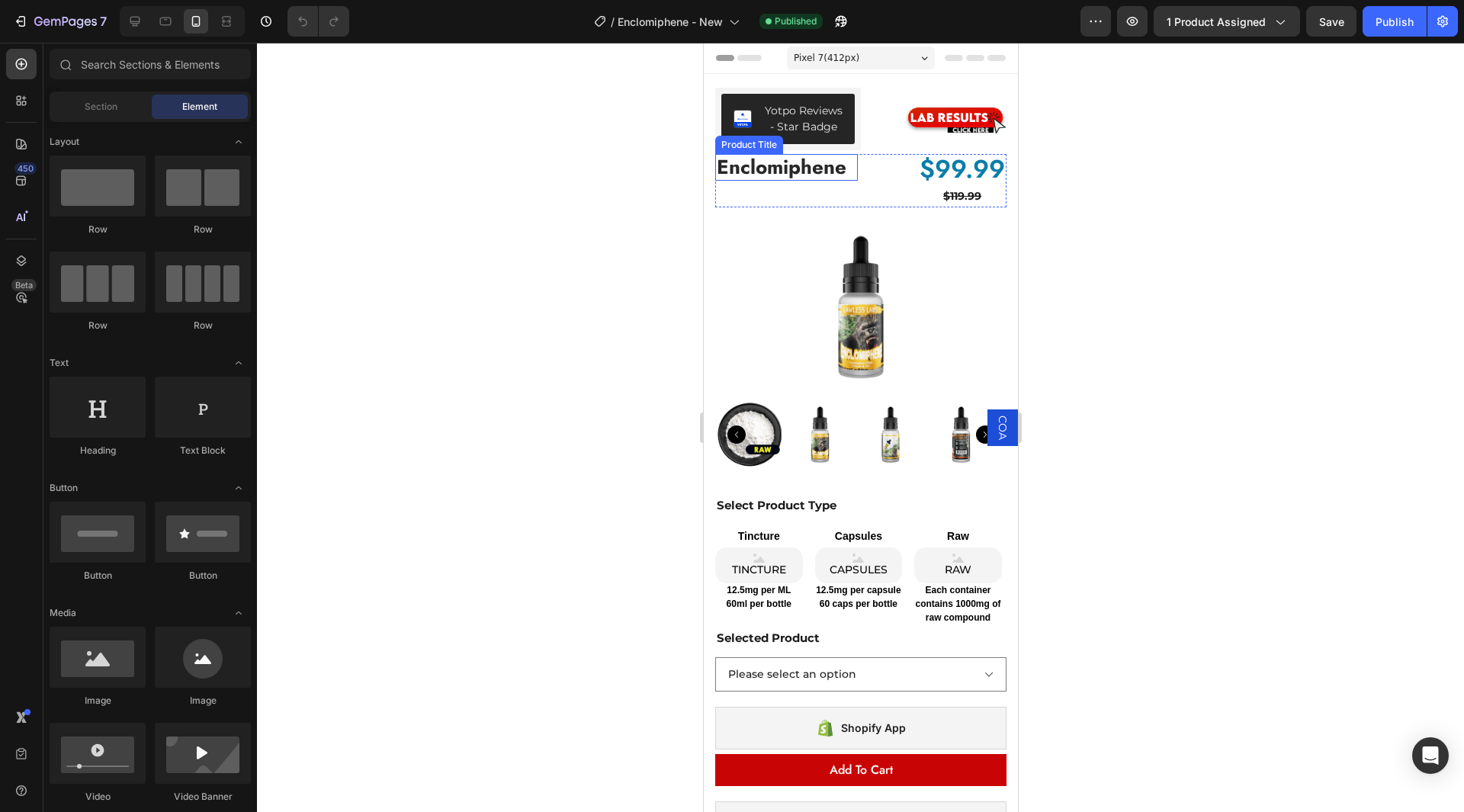
click at [810, 180] on h1 "Enclomiphene" at bounding box center [786, 167] width 142 height 26
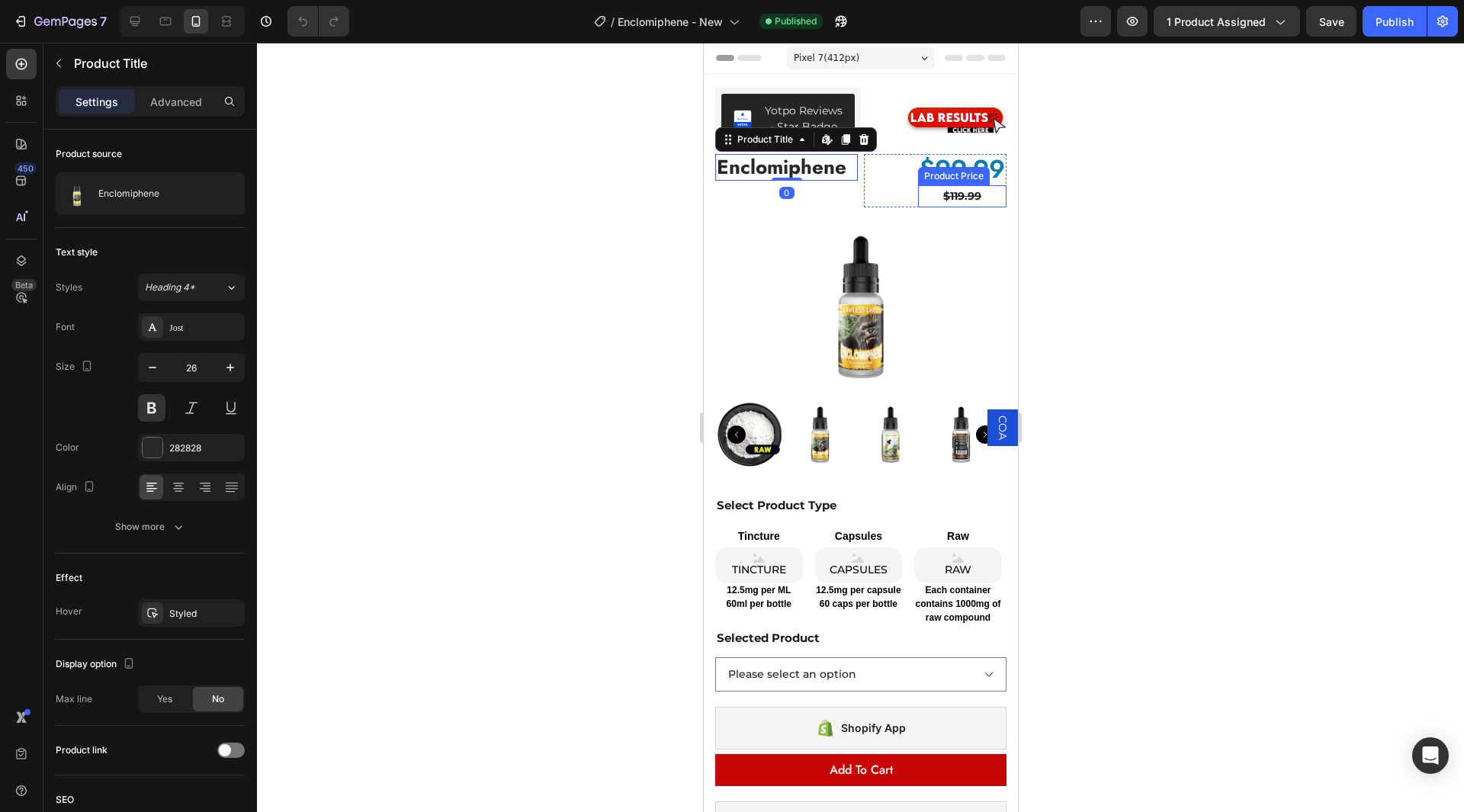
click at [983, 207] on div "$119.99" at bounding box center [962, 196] width 89 height 22
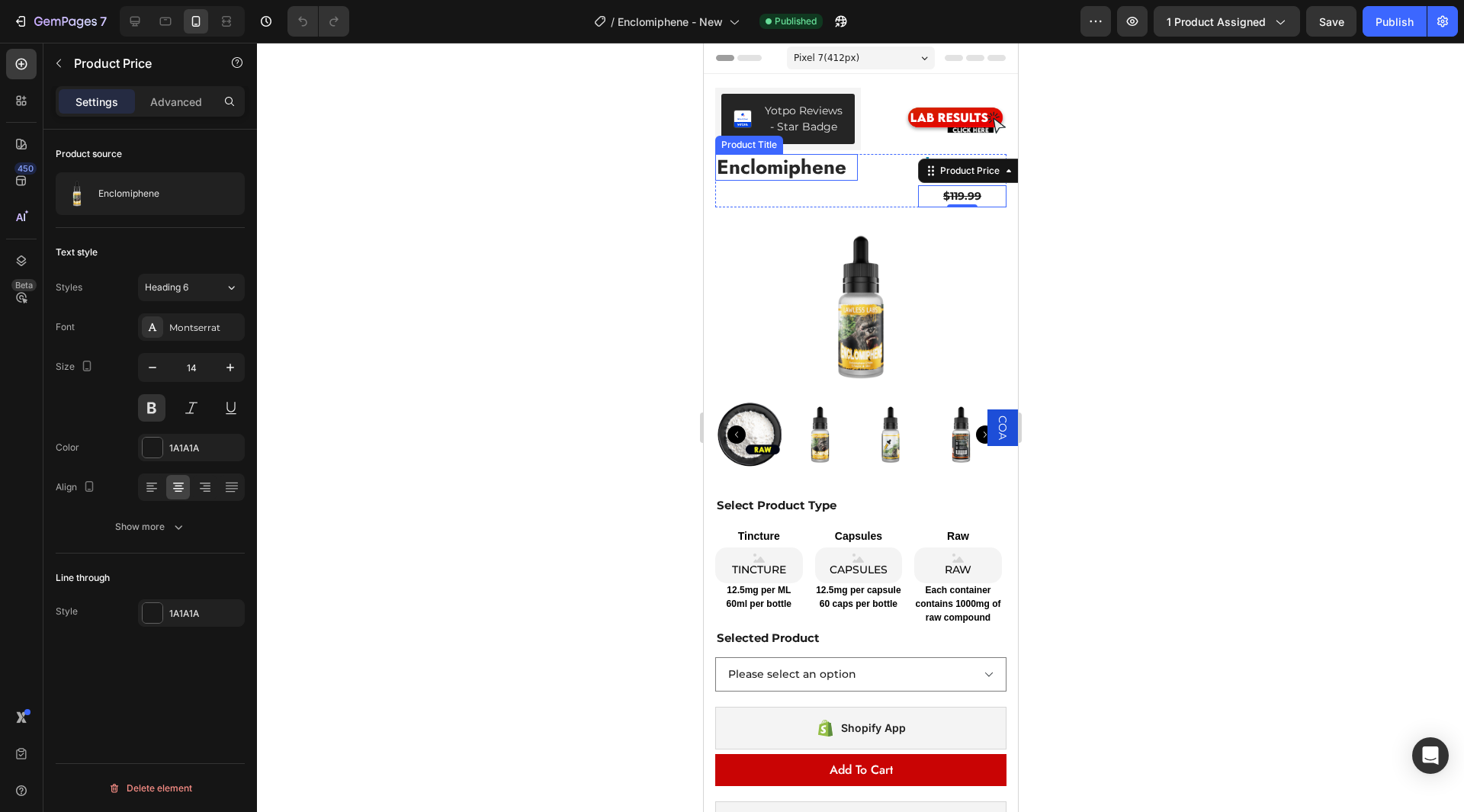
click at [813, 176] on h1 "Enclomiphene" at bounding box center [786, 167] width 142 height 26
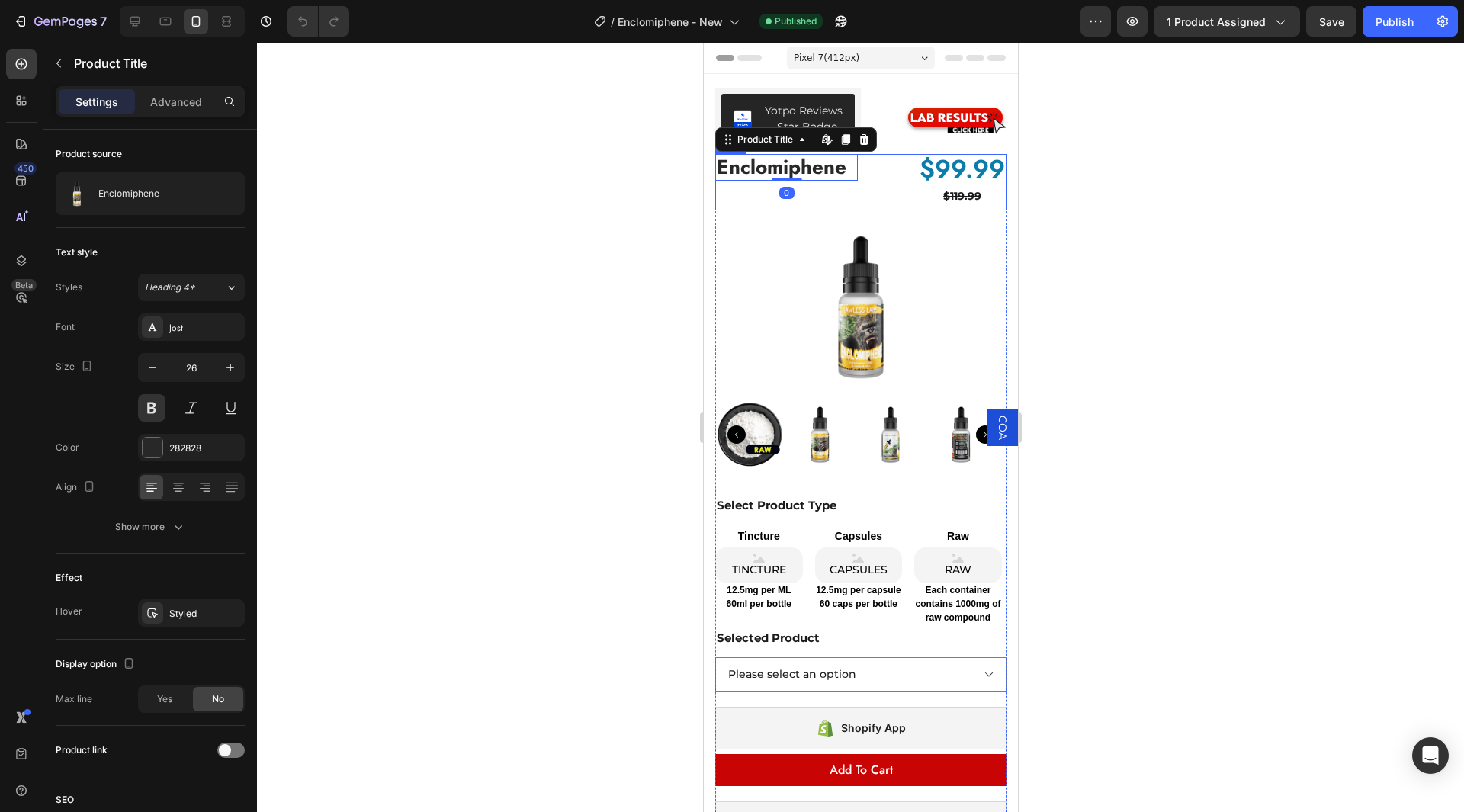
click at [851, 208] on div "Enclomiphene Product Title Edit content in Shopify 0 $99.99 Product Price Produ…" at bounding box center [860, 180] width 292 height 54
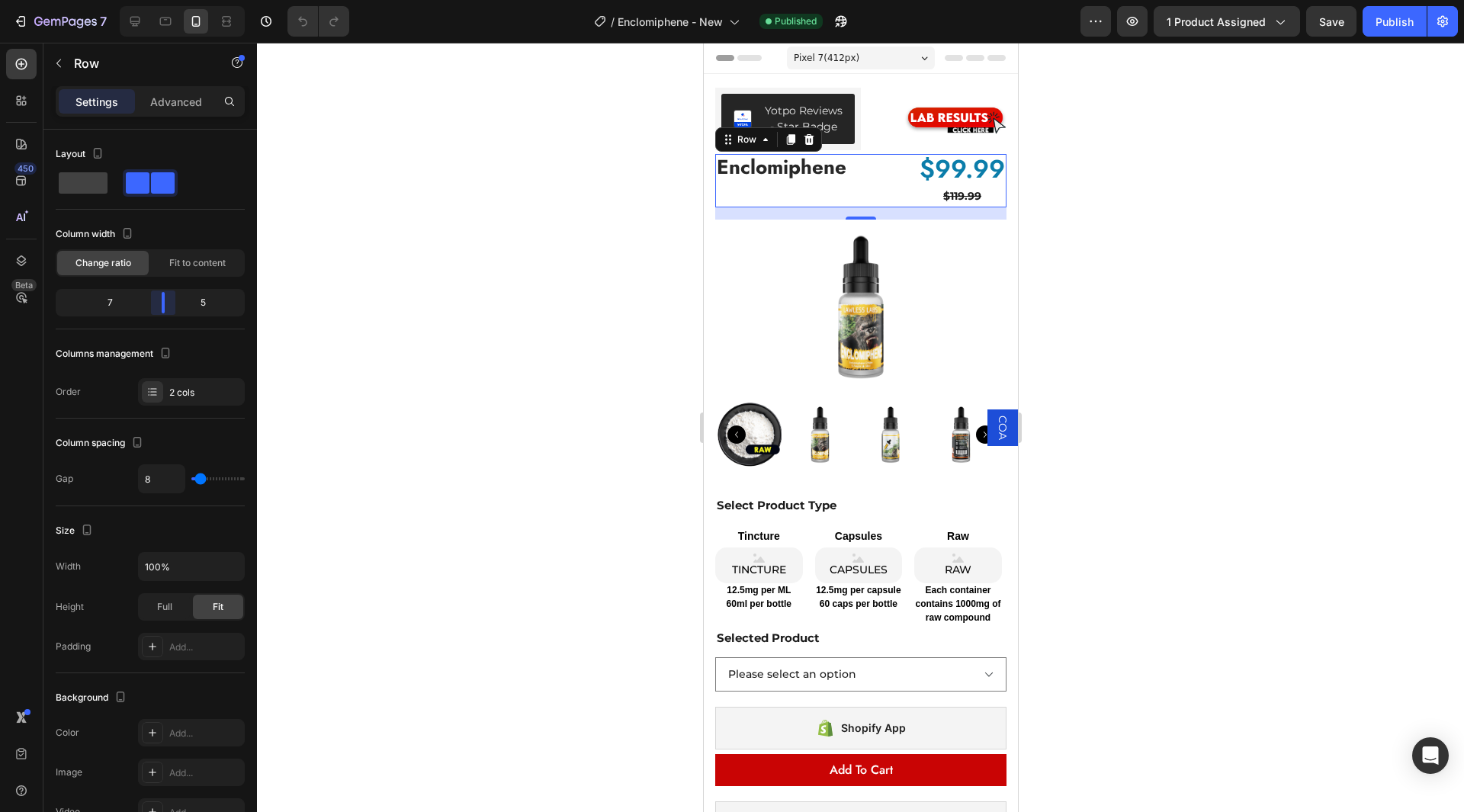
drag, startPoint x: 153, startPoint y: 308, endPoint x: 166, endPoint y: 306, distance: 13.2
click at [166, 0] on body "7 Version history / Enclomiphene - New Published Preview 1 product assigned Sav…" at bounding box center [732, 0] width 1464 height 0
click at [1386, 19] on div "Publish" at bounding box center [1394, 21] width 38 height 16
